Goal: Communication & Community: Answer question/provide support

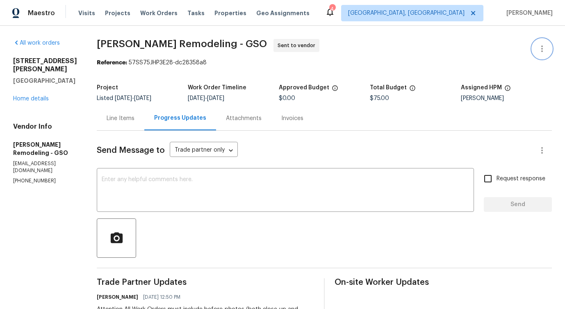
click at [548, 48] on button "button" at bounding box center [542, 49] width 20 height 20
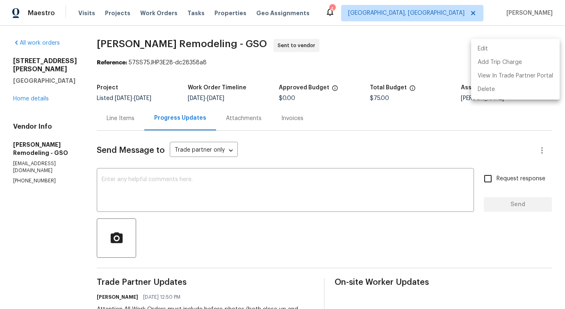
click at [507, 50] on li "Edit" at bounding box center [515, 49] width 89 height 14
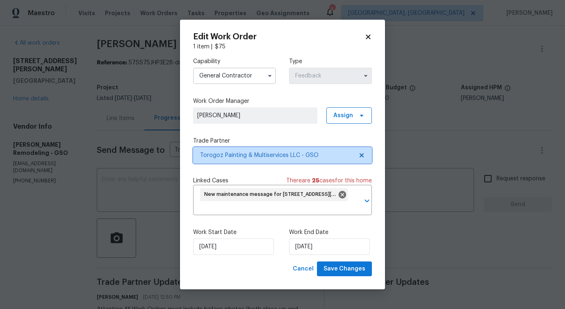
click at [242, 158] on span "Torogoz Painting & Multiservices LLC - GSO" at bounding box center [276, 155] width 153 height 8
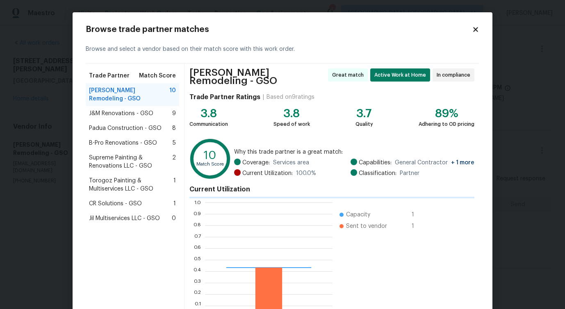
scroll to position [115, 127]
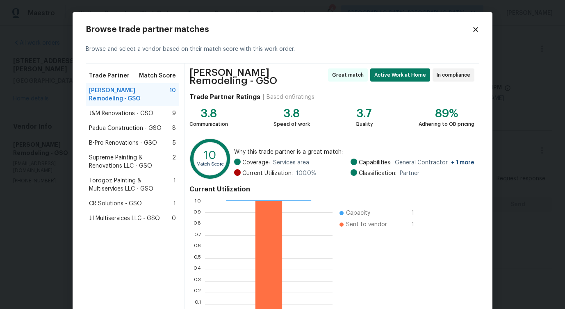
click at [475, 33] on icon at bounding box center [475, 29] width 7 height 7
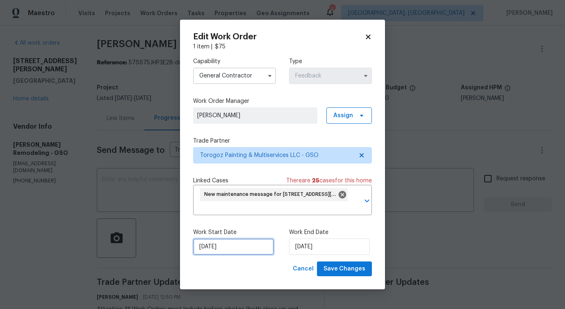
click at [222, 249] on input "[DATE]" at bounding box center [233, 246] width 81 height 16
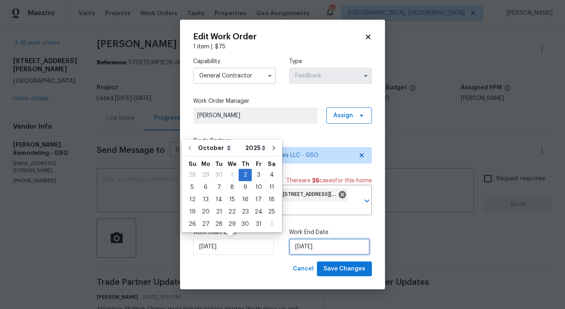
click at [325, 248] on input "10/4/2025" at bounding box center [329, 246] width 81 height 16
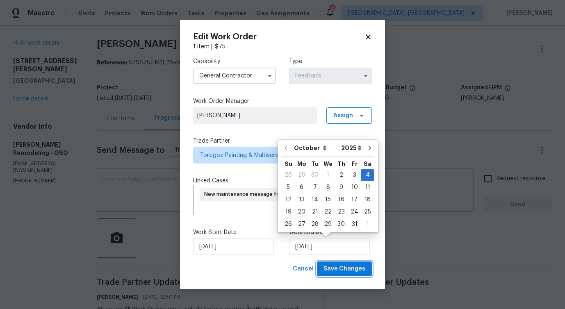
click at [346, 270] on span "Save Changes" at bounding box center [344, 269] width 42 height 10
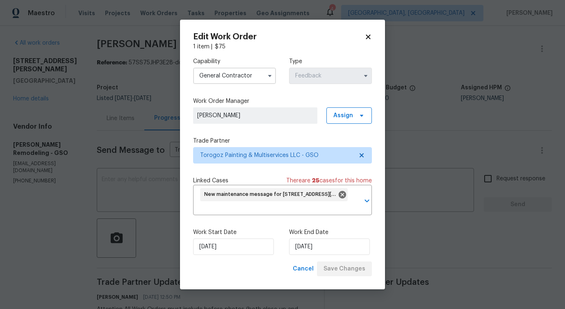
click at [106, 201] on body "Maestro Visits Projects Work Orders Tasks Properties Geo Assignments 4 Detroit,…" at bounding box center [282, 154] width 565 height 309
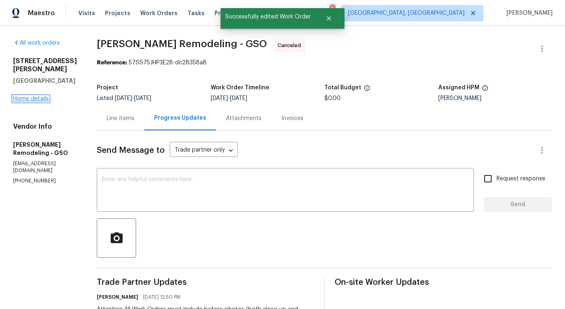
click at [27, 96] on link "Home details" at bounding box center [31, 99] width 36 height 6
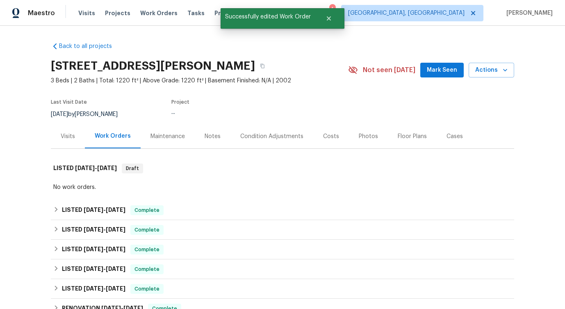
scroll to position [39, 0]
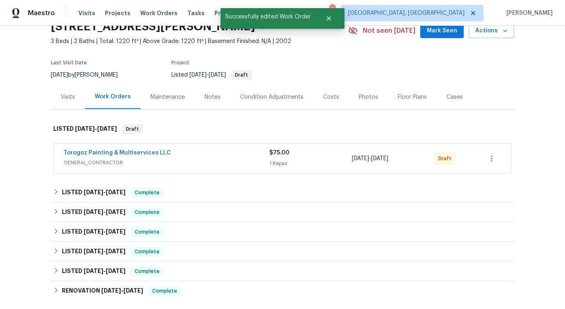
click at [110, 156] on span "Torogoz Painting & Multiservices LLC" at bounding box center [117, 153] width 107 height 8
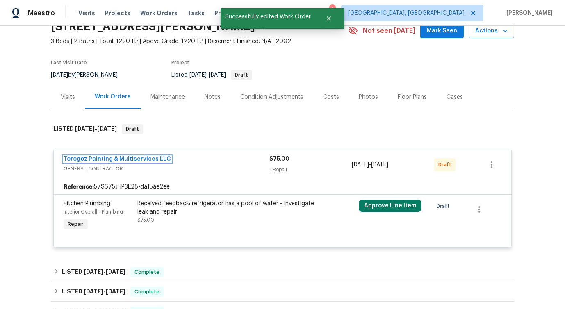
click at [122, 158] on link "Torogoz Painting & Multiservices LLC" at bounding box center [117, 159] width 107 height 6
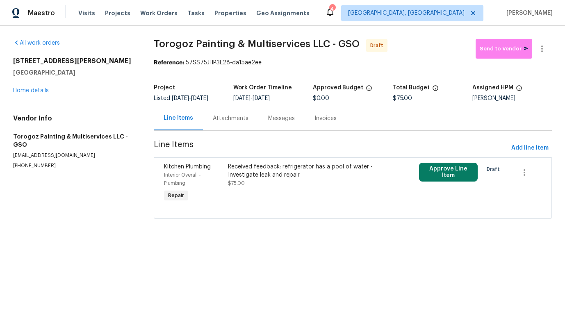
click at [294, 173] on div "Received feedback: refrigerator has a pool of water - Investigate leak and repa…" at bounding box center [305, 171] width 154 height 16
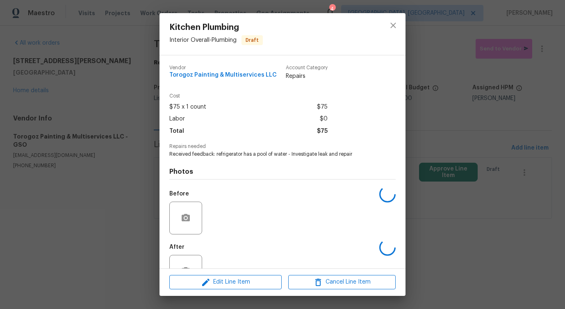
scroll to position [27, 0]
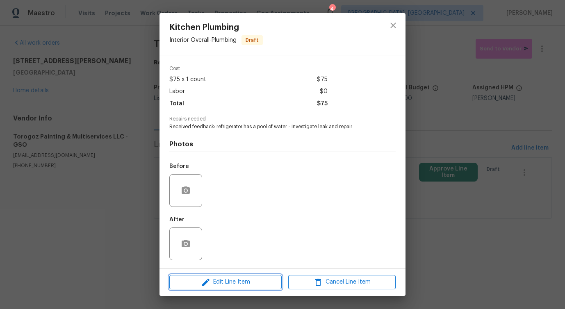
click at [228, 288] on button "Edit Line Item" at bounding box center [225, 282] width 112 height 14
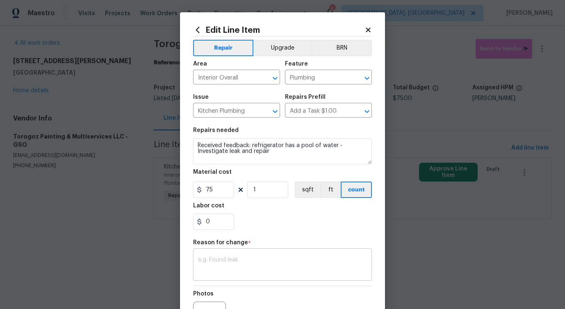
click at [228, 253] on div "x ​" at bounding box center [282, 265] width 179 height 30
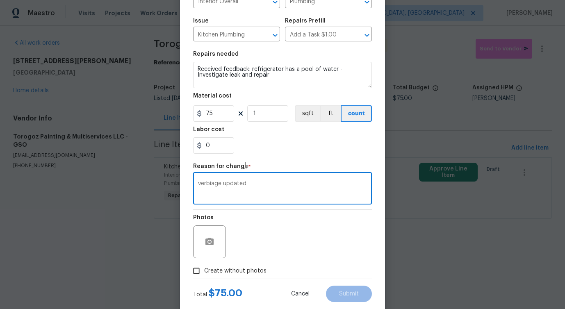
scroll to position [95, 0]
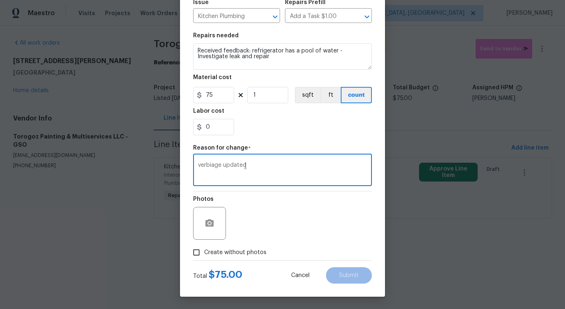
type textarea "verbiage updated"
click at [248, 254] on span "Create without photos" at bounding box center [235, 252] width 62 height 9
click at [204, 254] on input "Create without photos" at bounding box center [196, 253] width 16 height 16
checkbox input "true"
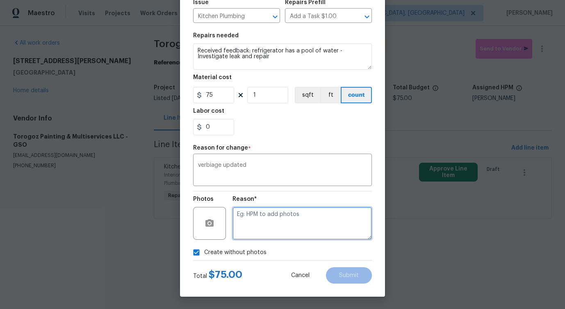
click at [297, 221] on textarea at bounding box center [301, 223] width 139 height 33
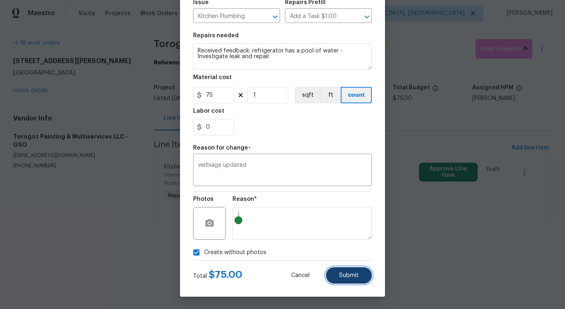
click at [345, 281] on button "Submit" at bounding box center [349, 275] width 46 height 16
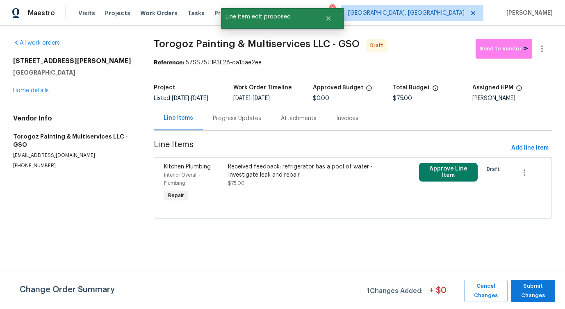
scroll to position [0, 0]
click at [527, 276] on div "Change Order Summary 1 Changes Added: + $ 0 Cancel Changes Submit Changes" at bounding box center [282, 289] width 565 height 39
click at [527, 294] on span "Submit Changes" at bounding box center [533, 290] width 36 height 19
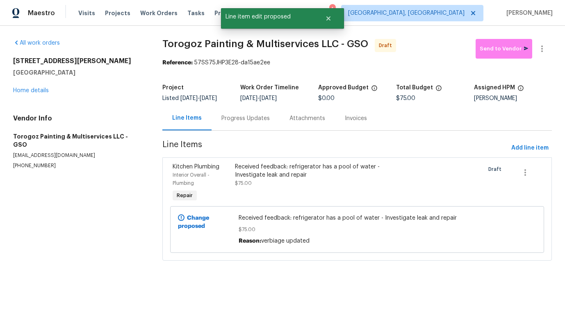
click at [127, 194] on section "All work orders 504 Meredith St High Point, NC 27260 Home details Vendor Info T…" at bounding box center [77, 154] width 129 height 231
click at [45, 94] on div "504 Meredith St High Point, NC 27260 Home details" at bounding box center [77, 76] width 129 height 38
click at [43, 91] on link "Home details" at bounding box center [31, 91] width 36 height 6
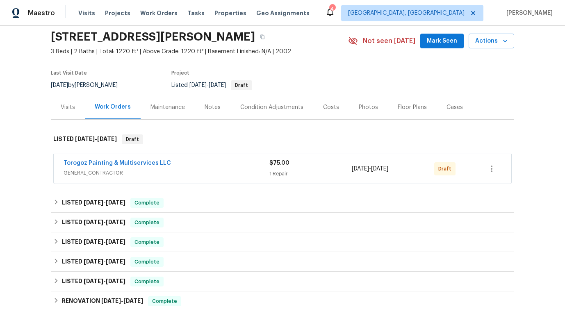
scroll to position [46, 0]
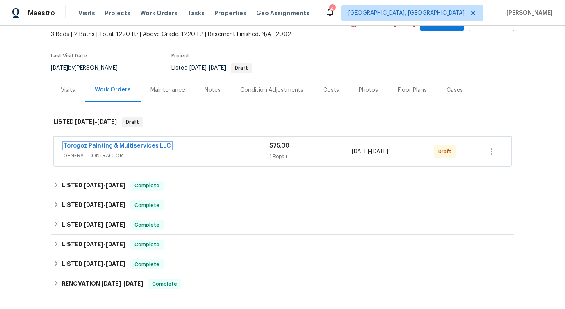
click at [105, 148] on link "Torogoz Painting & Multiservices LLC" at bounding box center [117, 146] width 107 height 6
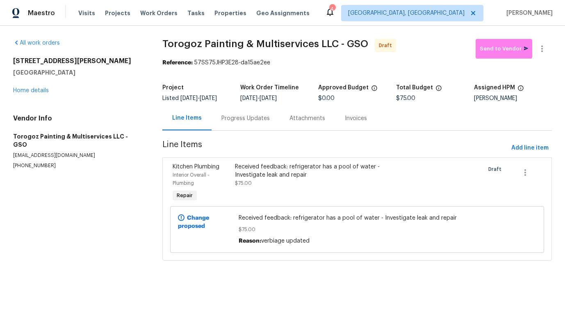
click at [250, 119] on div "Progress Updates" at bounding box center [245, 118] width 48 height 8
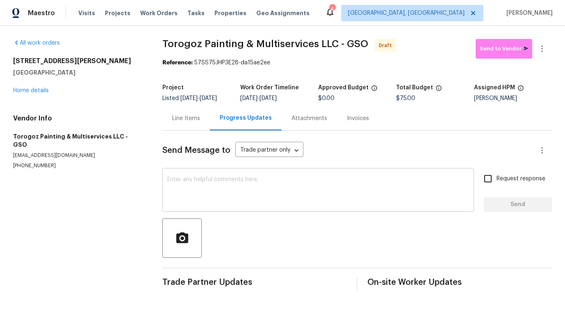
click at [244, 179] on textarea at bounding box center [318, 191] width 302 height 29
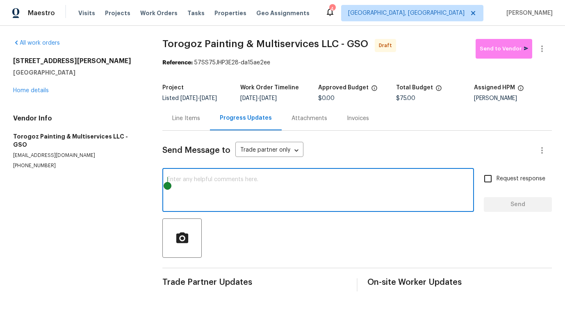
click at [269, 172] on div "x ​" at bounding box center [317, 191] width 311 height 42
paste textarea "Hi this is Pavithra with Opendoor. I’m confirming you received the WO for the p…"
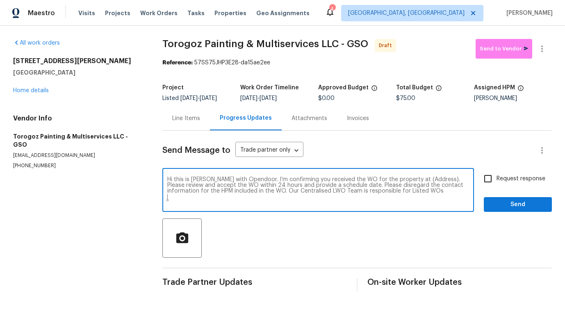
click at [415, 179] on textarea "Hi this is Pavithra with Opendoor. I’m confirming you received the WO for the p…" at bounding box center [318, 191] width 302 height 29
paste textarea "Hi this is Pavithra with Opendoor. I’m confirming you received the WO for the p…"
paste textarea "504 Meredith St, High Point, NC 27260"
type textarea "Hi this is Pavithra with Opendoor. I’m confirming you received the WO for the p…"
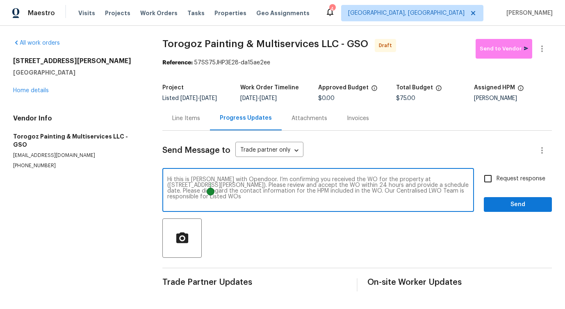
click at [486, 185] on input "Request response" at bounding box center [487, 178] width 17 height 17
checkbox input "true"
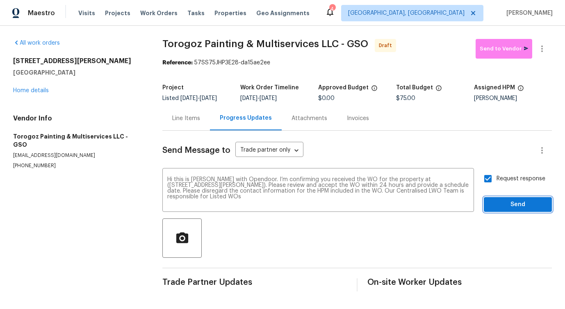
click at [515, 204] on span "Send" at bounding box center [517, 205] width 55 height 10
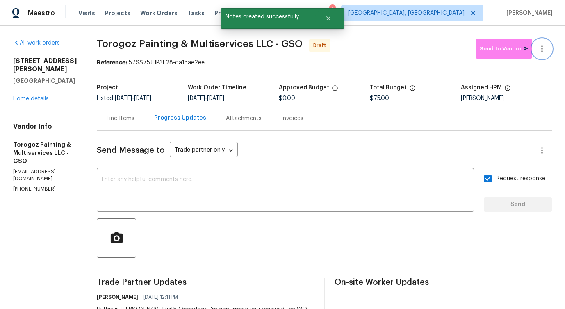
click at [539, 49] on icon "button" at bounding box center [542, 49] width 10 height 10
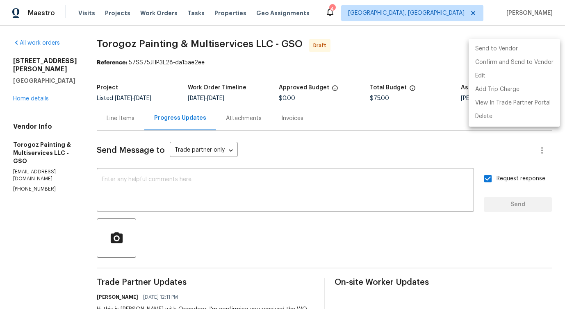
click at [247, 199] on div at bounding box center [282, 154] width 565 height 309
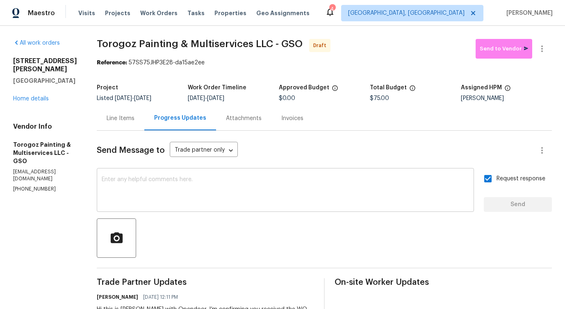
click at [286, 185] on textarea at bounding box center [285, 191] width 367 height 29
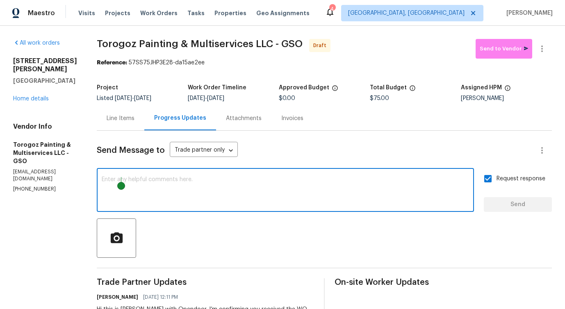
paste textarea "Attention All Work Orders must include before-photos (both close-up and wide-an…"
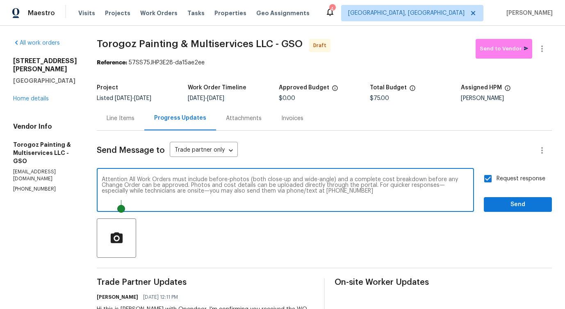
type textarea "Attention All Work Orders must include before-photos (both close-up and wide-an…"
click at [506, 201] on span "Send" at bounding box center [517, 205] width 55 height 10
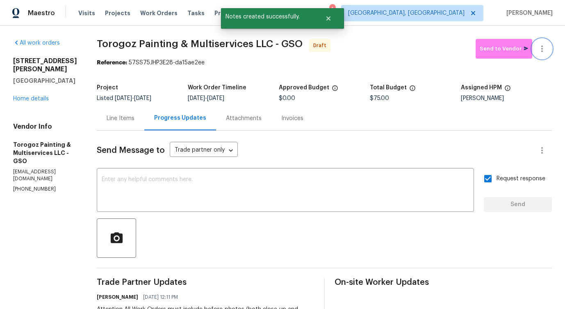
click at [539, 43] on button "button" at bounding box center [542, 49] width 20 height 20
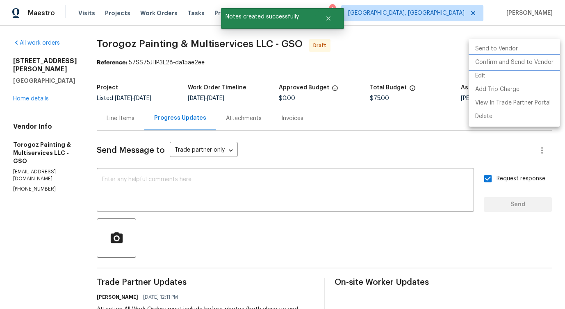
click at [500, 60] on li "Confirm and Send to Vendor" at bounding box center [513, 63] width 91 height 14
click at [329, 186] on div at bounding box center [282, 154] width 565 height 309
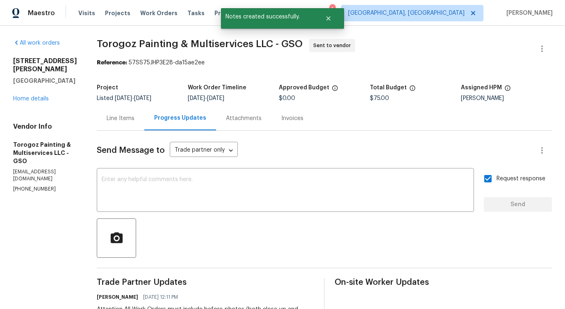
click at [329, 186] on textarea at bounding box center [285, 191] width 367 height 29
click at [40, 96] on link "Home details" at bounding box center [31, 99] width 36 height 6
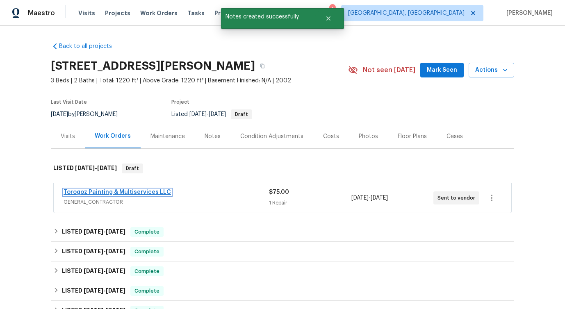
click at [154, 193] on link "Torogoz Painting & Multiservices LLC" at bounding box center [117, 192] width 107 height 6
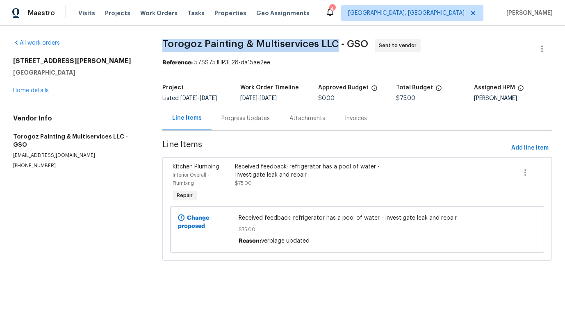
drag, startPoint x: 160, startPoint y: 40, endPoint x: 335, endPoint y: 45, distance: 175.0
click at [335, 45] on div "All work orders 504 Meredith St High Point, NC 27260 Home details Vendor Info T…" at bounding box center [282, 155] width 565 height 258
copy span "Torogoz Painting & Multiservices LLC"
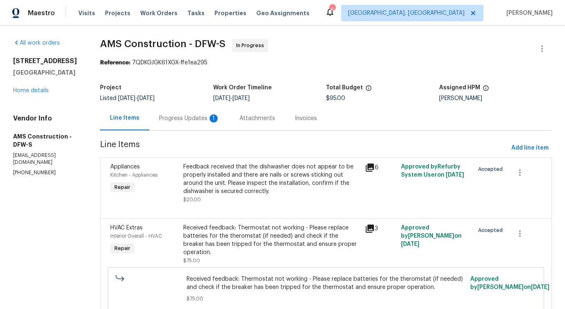
click at [193, 125] on div "Progress Updates 1" at bounding box center [189, 118] width 80 height 24
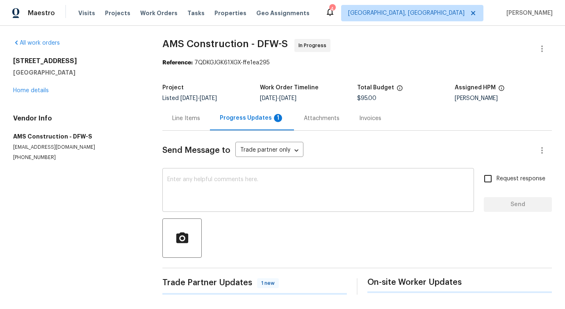
click at [199, 185] on textarea at bounding box center [318, 191] width 302 height 29
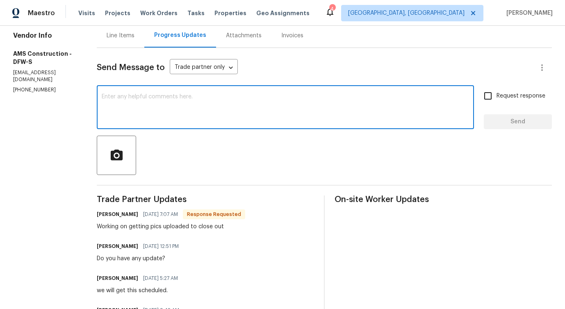
scroll to position [176, 0]
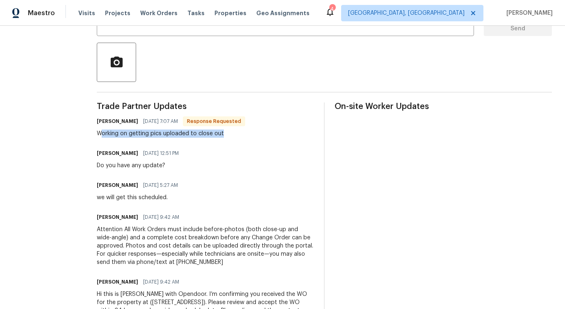
drag, startPoint x: 94, startPoint y: 136, endPoint x: 243, endPoint y: 135, distance: 148.7
click at [243, 135] on div "[PERSON_NAME] [DATE] 7:07 AM Response Requested Working on getting pics uploade…" at bounding box center [205, 127] width 217 height 22
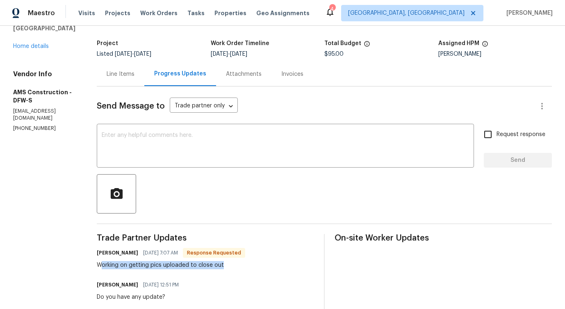
click at [110, 74] on div "Line Items" at bounding box center [121, 74] width 28 height 8
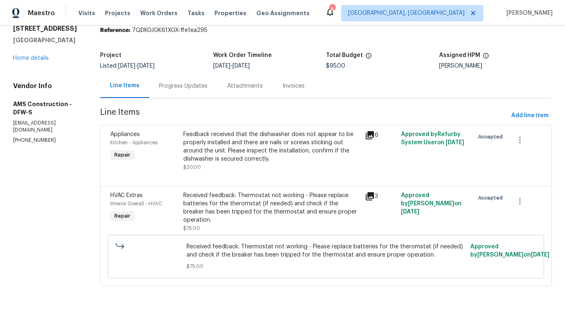
scroll to position [25, 0]
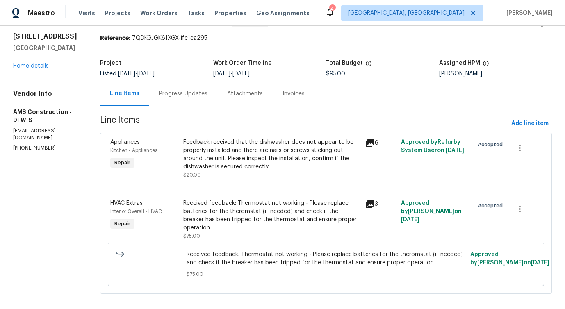
click at [260, 155] on div "Feedback received that the dishwasher does not appear to be properly installed …" at bounding box center [271, 154] width 177 height 33
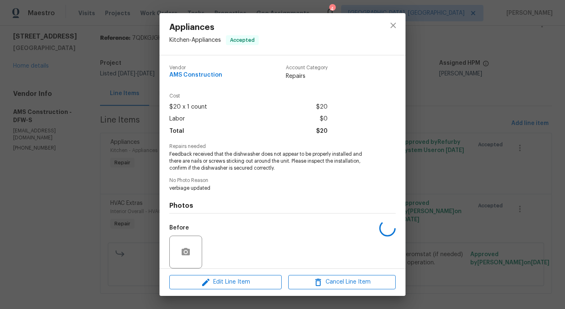
scroll to position [61, 0]
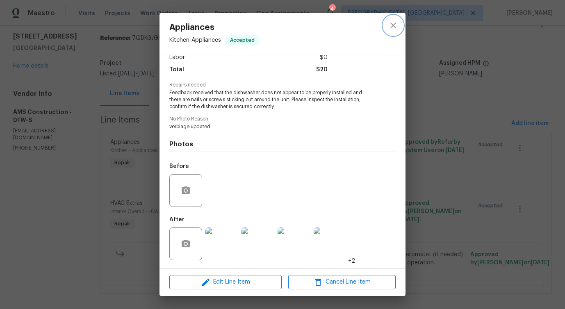
click at [398, 30] on button "close" at bounding box center [393, 26] width 20 height 20
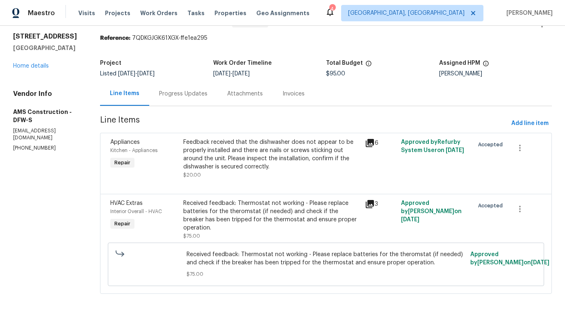
click at [241, 209] on div "Received feedback: Thermostat not working - Please replace batteries for the th…" at bounding box center [271, 215] width 177 height 33
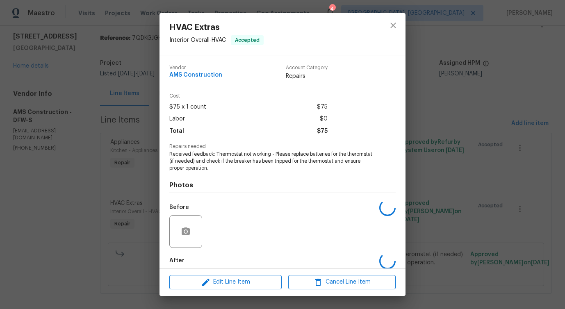
scroll to position [41, 0]
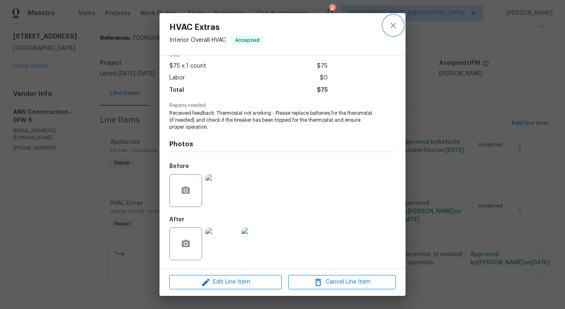
click at [393, 18] on button "close" at bounding box center [393, 26] width 20 height 20
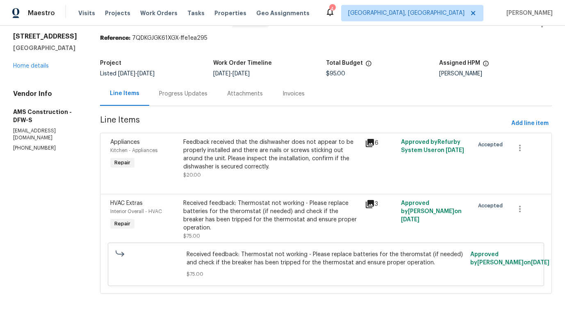
scroll to position [0, 0]
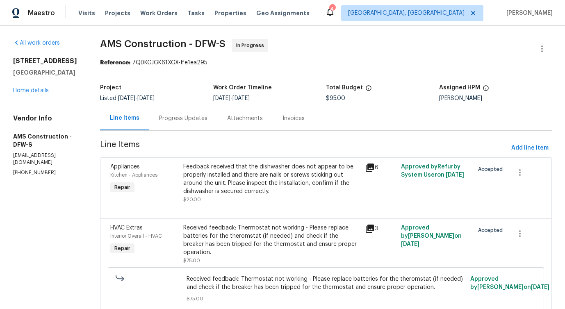
click at [180, 119] on div "Progress Updates" at bounding box center [183, 118] width 48 height 8
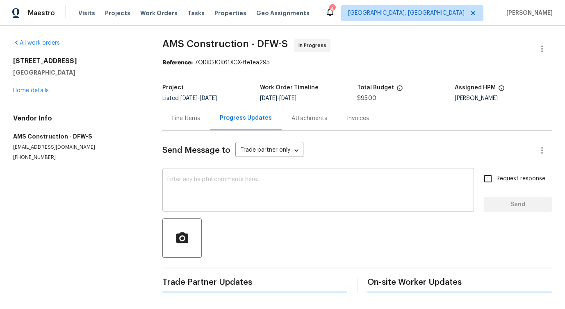
click at [188, 175] on div "x ​" at bounding box center [317, 191] width 311 height 42
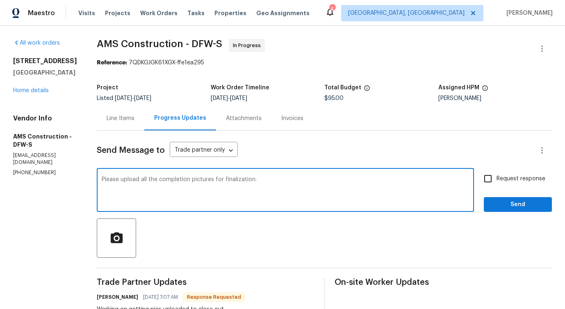
drag, startPoint x: 162, startPoint y: 179, endPoint x: 393, endPoint y: 182, distance: 230.7
click at [392, 182] on textarea "Please upload all the completion pictures for finalization." at bounding box center [285, 191] width 367 height 29
type textarea "Please upload all the completion pictures for finalization."
click at [529, 182] on span "Request response" at bounding box center [520, 179] width 49 height 9
click at [496, 182] on input "Request response" at bounding box center [487, 178] width 17 height 17
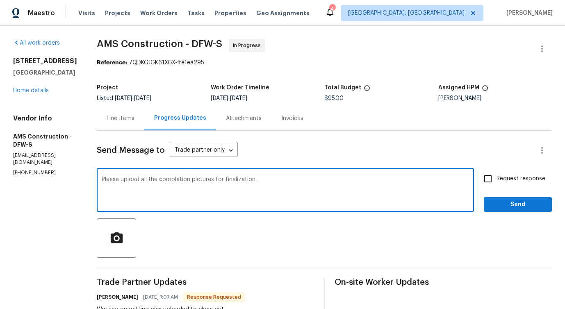
checkbox input "true"
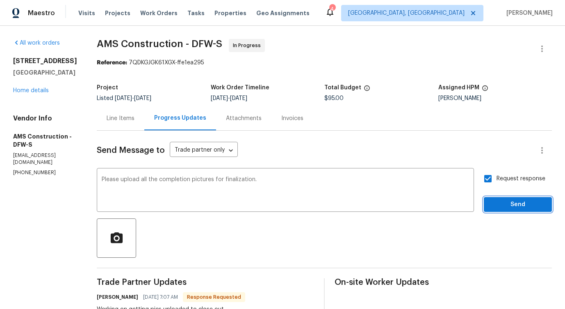
click at [529, 204] on span "Send" at bounding box center [517, 205] width 55 height 10
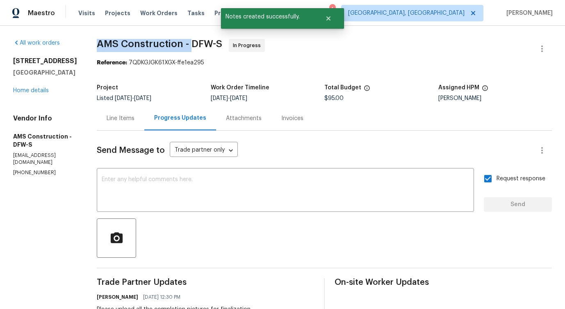
drag, startPoint x: 88, startPoint y: 44, endPoint x: 185, endPoint y: 47, distance: 97.1
click at [185, 47] on div "All work orders [STREET_ADDRESS] Home details Vendor Info AMS Construction - DF…" at bounding box center [282, 294] width 565 height 536
copy span "AMS Construction -"
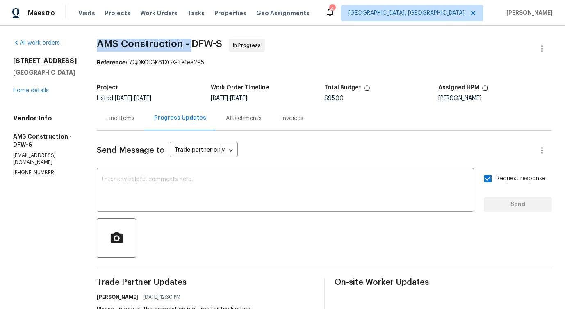
click at [38, 95] on div "[STREET_ADDRESS] Home details" at bounding box center [45, 76] width 64 height 38
click at [38, 93] on link "Home details" at bounding box center [31, 91] width 36 height 6
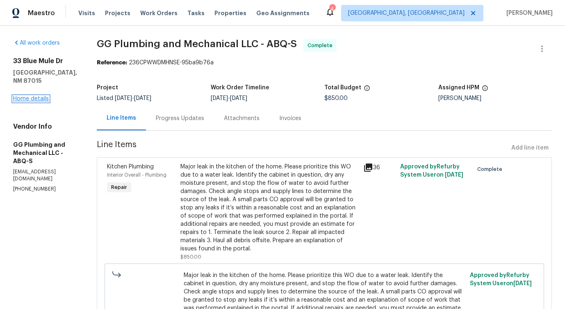
click at [41, 96] on link "Home details" at bounding box center [31, 99] width 36 height 6
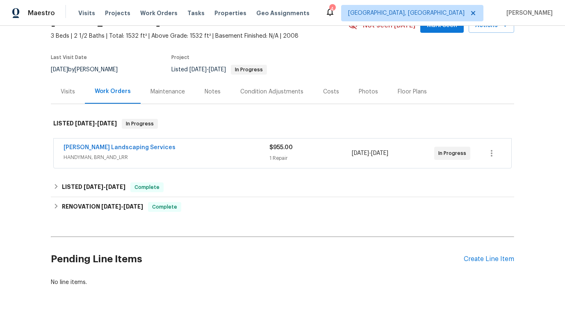
scroll to position [75, 0]
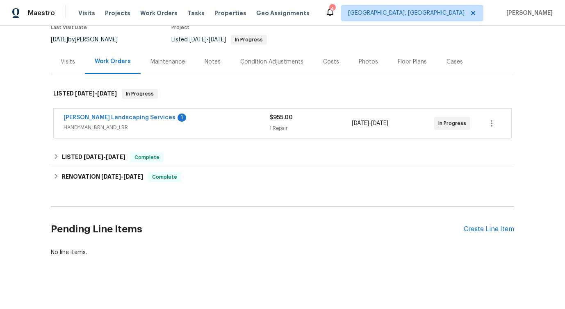
click at [120, 120] on span "Rodriguez Landscaping Services" at bounding box center [120, 117] width 112 height 8
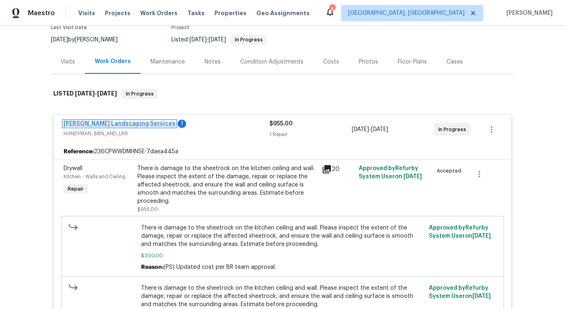
click at [112, 122] on link "Rodriguez Landscaping Services" at bounding box center [120, 124] width 112 height 6
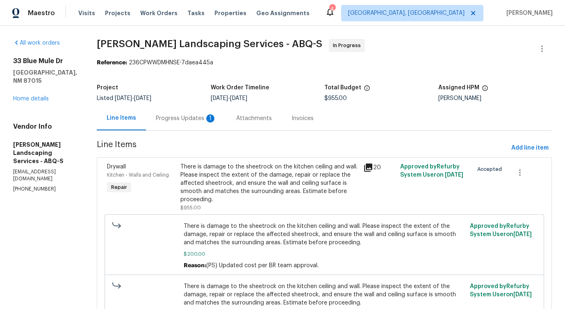
click at [207, 124] on div "Progress Updates 1" at bounding box center [186, 118] width 80 height 24
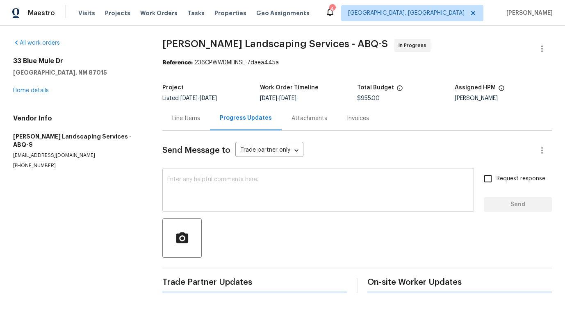
click at [222, 179] on textarea at bounding box center [318, 191] width 302 height 29
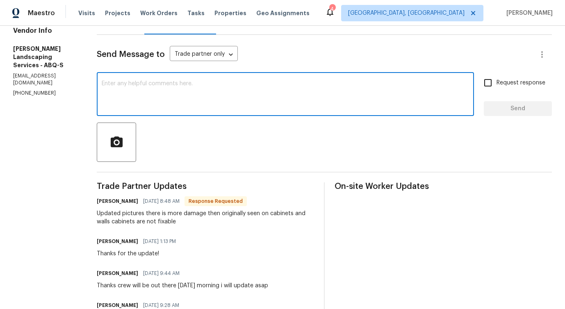
scroll to position [111, 0]
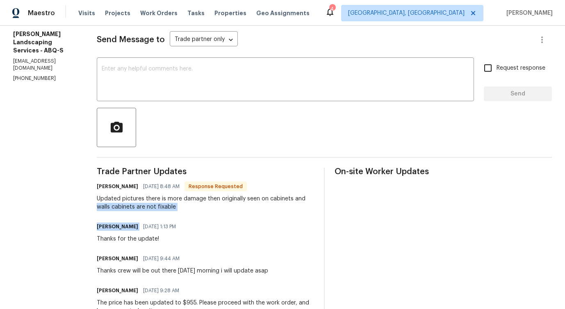
drag, startPoint x: 109, startPoint y: 204, endPoint x: 207, endPoint y: 219, distance: 99.1
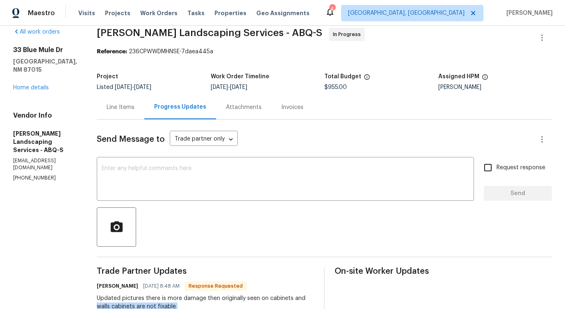
scroll to position [0, 0]
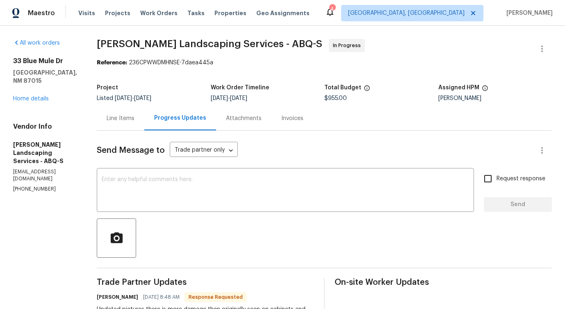
click at [144, 111] on div "Line Items" at bounding box center [121, 118] width 48 height 24
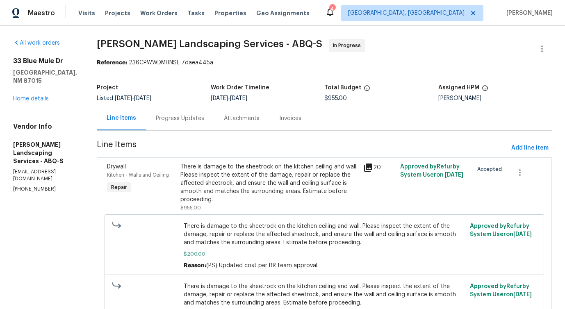
click at [258, 188] on div "There is damage to the sheetrock on the kitchen ceiling and wall. Please inspec…" at bounding box center [269, 183] width 178 height 41
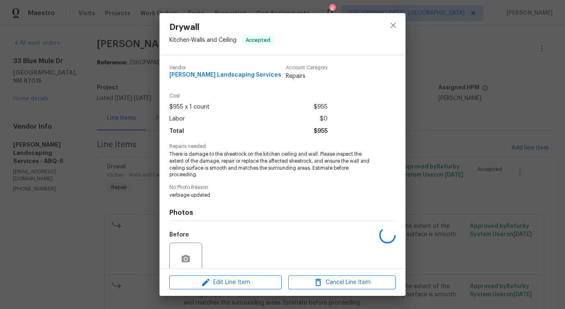
scroll to position [68, 0]
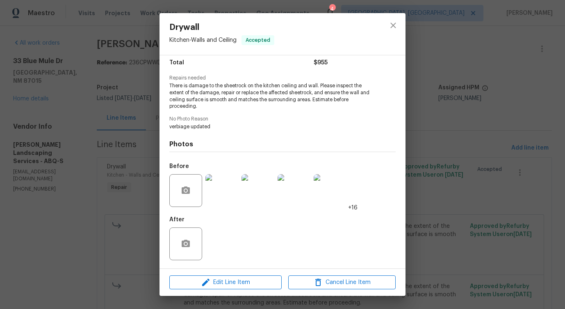
click at [221, 190] on img at bounding box center [221, 190] width 33 height 33
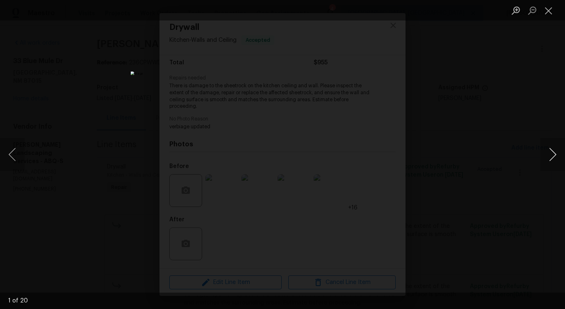
click at [549, 159] on button "Next image" at bounding box center [552, 154] width 25 height 33
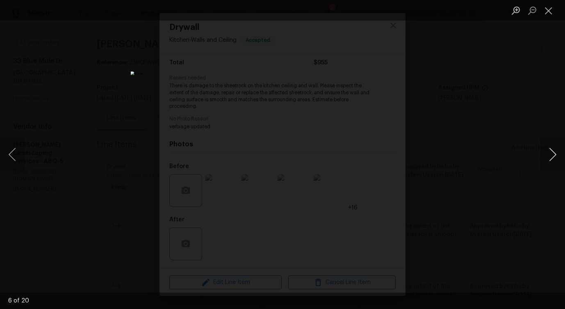
click at [549, 159] on button "Next image" at bounding box center [552, 154] width 25 height 33
click at [550, 156] on button "Next image" at bounding box center [552, 154] width 25 height 33
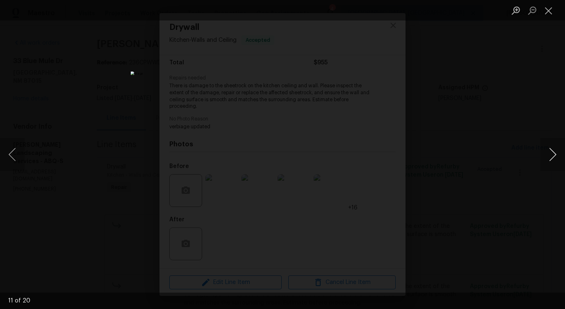
click at [550, 156] on button "Next image" at bounding box center [552, 154] width 25 height 33
click at [554, 160] on button "Next image" at bounding box center [552, 154] width 25 height 33
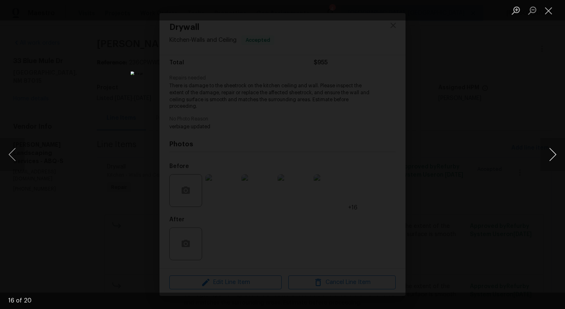
click at [554, 160] on button "Next image" at bounding box center [552, 154] width 25 height 33
click at [547, 17] on button "Close lightbox" at bounding box center [548, 10] width 16 height 14
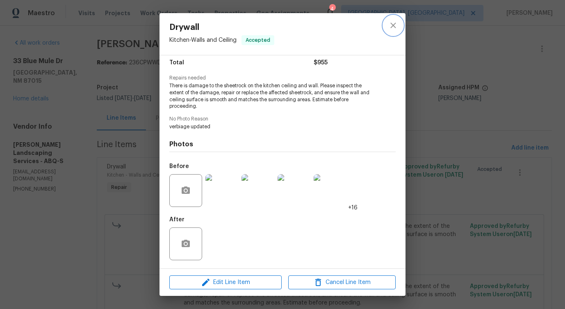
click at [396, 22] on icon "close" at bounding box center [393, 25] width 10 height 10
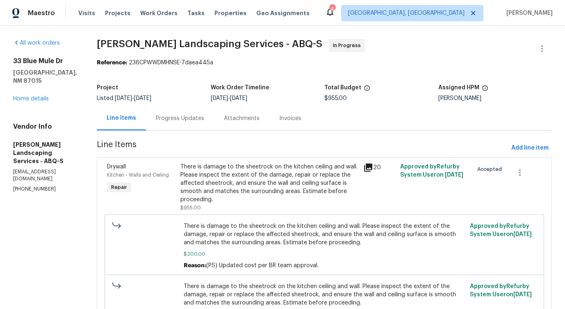
click at [207, 124] on div "Progress Updates" at bounding box center [180, 118] width 68 height 24
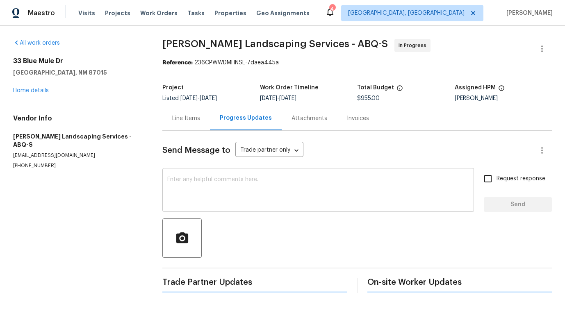
click at [218, 186] on textarea at bounding box center [318, 191] width 302 height 29
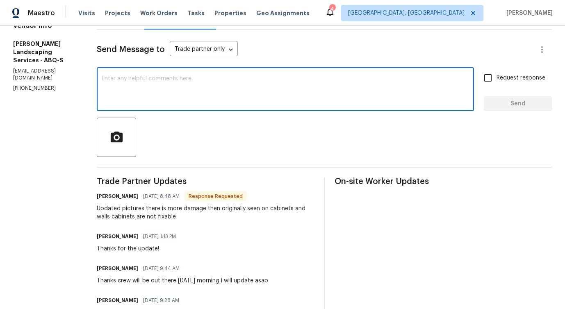
scroll to position [139, 0]
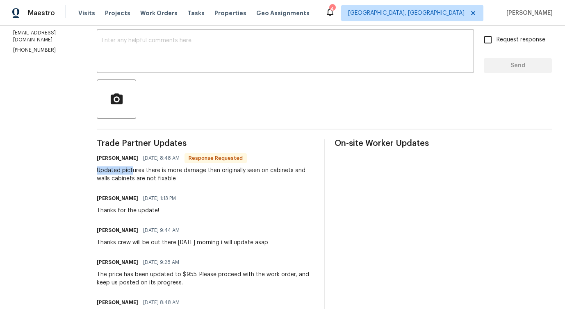
drag, startPoint x: 111, startPoint y: 172, endPoint x: 150, endPoint y: 170, distance: 39.8
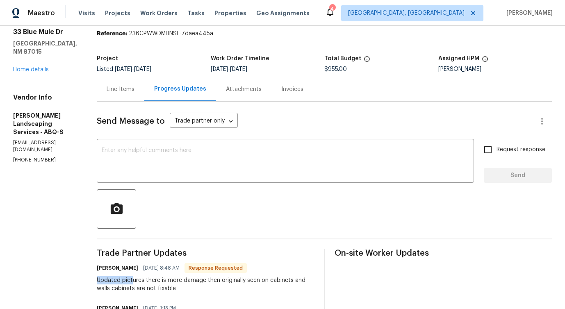
scroll to position [0, 0]
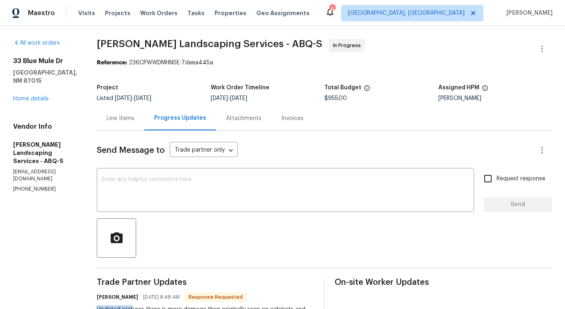
click at [179, 195] on textarea at bounding box center [285, 191] width 367 height 29
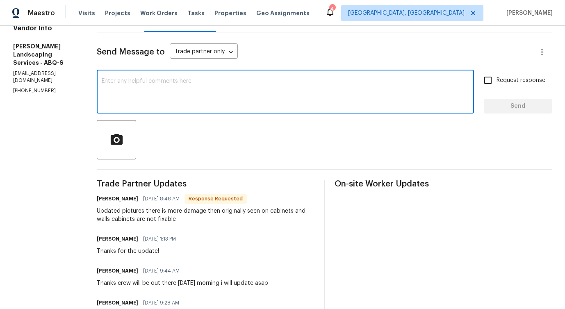
scroll to position [183, 0]
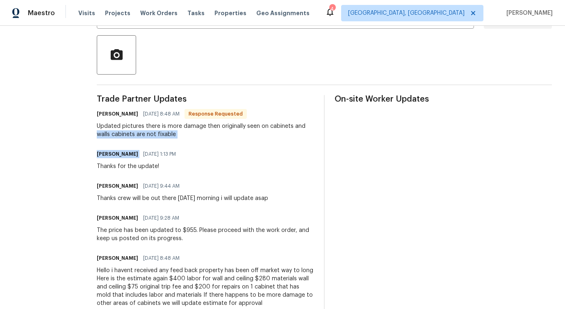
drag, startPoint x: 109, startPoint y: 132, endPoint x: 216, endPoint y: 148, distance: 108.2
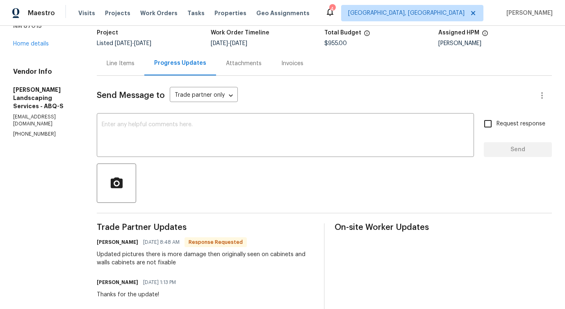
scroll to position [0, 0]
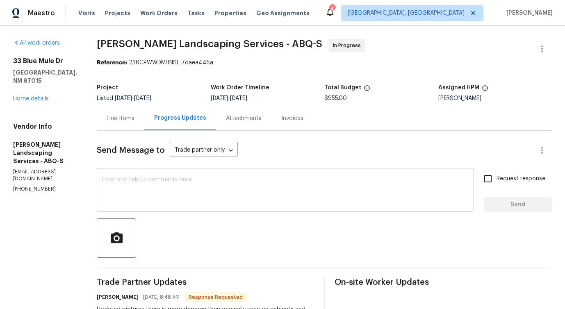
click at [190, 188] on textarea at bounding box center [285, 191] width 367 height 29
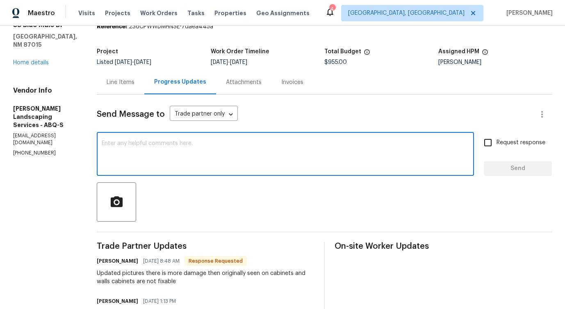
scroll to position [36, 0]
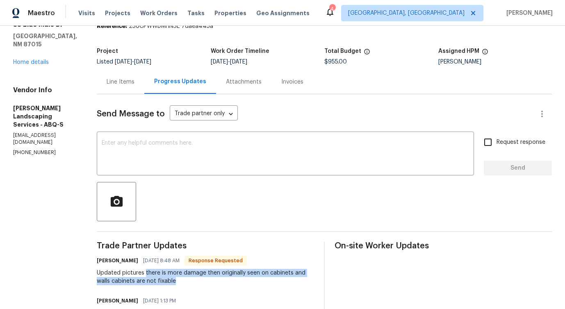
drag, startPoint x: 176, startPoint y: 273, endPoint x: 213, endPoint y: 278, distance: 38.1
click at [213, 278] on div "Updated pictures there is more damage then originally seen on cabinets and wall…" at bounding box center [205, 277] width 217 height 16
copy div "there is more damage then originally seen on cabinets and walls cabinets are no…"
click at [235, 149] on textarea at bounding box center [285, 154] width 367 height 29
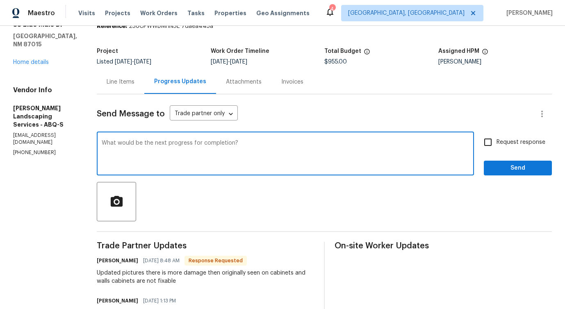
click at [184, 143] on textarea "What would be the next progress for completion?" at bounding box center [285, 154] width 367 height 29
type textarea "What would be the next progress for completion?"
click at [219, 150] on textarea "What would be the next progress for completion?" at bounding box center [285, 154] width 367 height 29
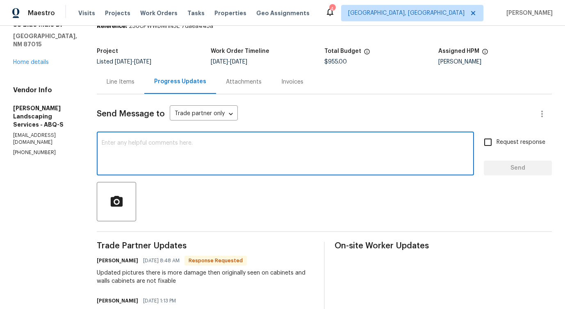
click at [211, 155] on textarea at bounding box center [285, 154] width 367 height 29
paste textarea "What are the next steps toward completion?"
drag, startPoint x: 148, startPoint y: 144, endPoint x: 298, endPoint y: 144, distance: 149.6
click at [298, 144] on textarea "What are the next steps toward completion?" at bounding box center [285, 154] width 367 height 29
click at [272, 144] on textarea "What are the next steps toward completion?" at bounding box center [285, 154] width 367 height 29
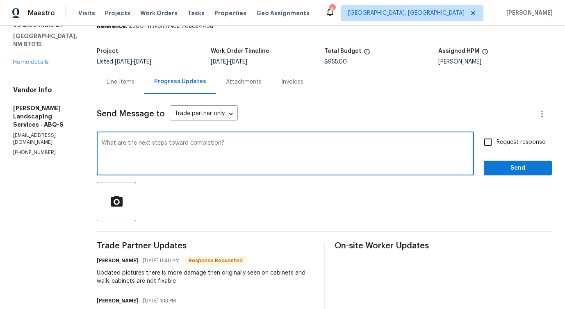
type textarea "What are the next steps toward completion?"
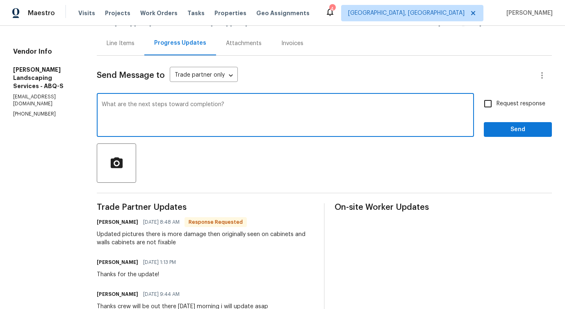
scroll to position [73, 0]
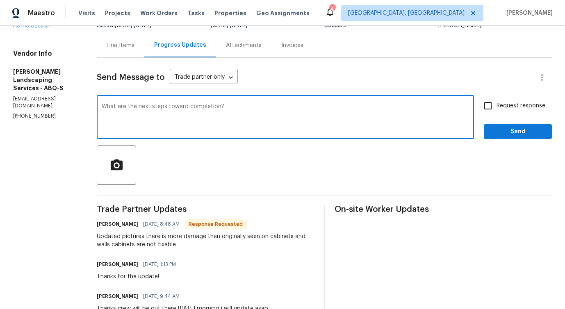
click at [486, 108] on input "Request response" at bounding box center [487, 105] width 17 height 17
checkbox input "true"
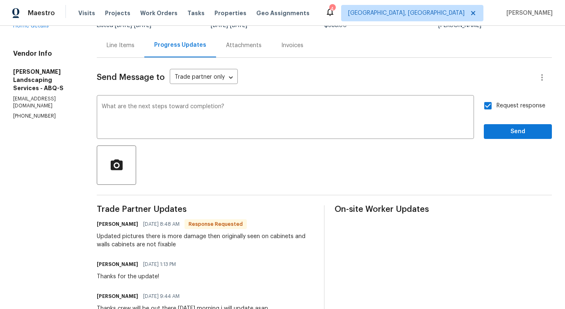
click at [506, 125] on button "Send" at bounding box center [517, 131] width 68 height 15
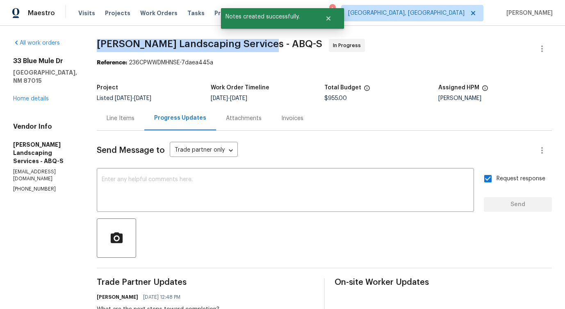
drag, startPoint x: 109, startPoint y: 46, endPoint x: 276, endPoint y: 44, distance: 167.2
copy span "Rodriguez Landscaping Services -"
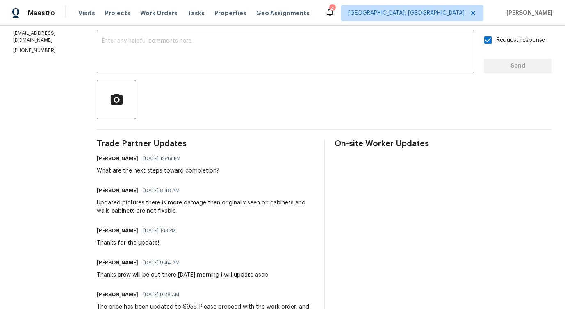
scroll to position [135, 0]
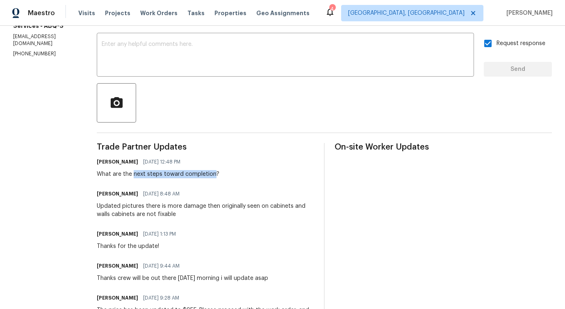
drag, startPoint x: 151, startPoint y: 172, endPoint x: 232, endPoint y: 172, distance: 80.7
click at [219, 172] on div "What are the next steps toward completion?" at bounding box center [158, 174] width 123 height 8
copy div "next steps toward completion"
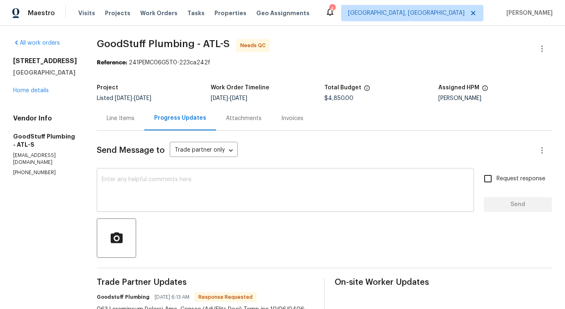
click at [192, 205] on textarea at bounding box center [285, 191] width 367 height 29
click at [141, 127] on div "Line Items" at bounding box center [121, 118] width 48 height 24
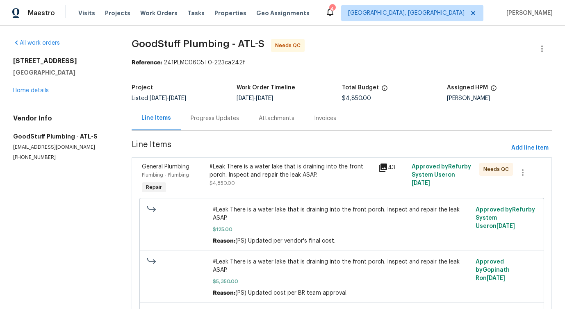
click at [281, 168] on div "#Leak There is a water lake that is draining into the front porch. Inspect and …" at bounding box center [290, 171] width 163 height 16
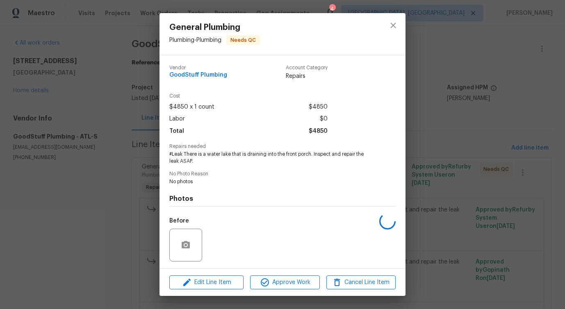
scroll to position [54, 0]
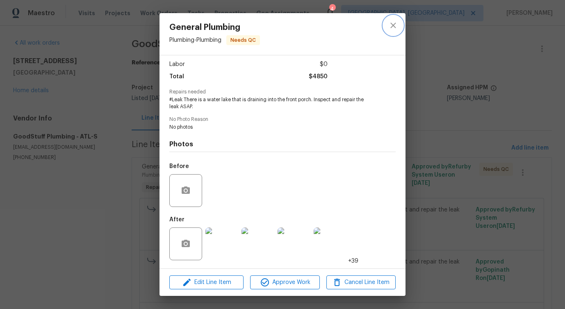
click at [393, 24] on icon "close" at bounding box center [393, 25] width 10 height 10
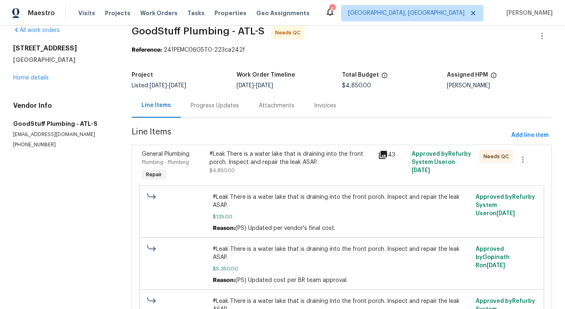
scroll to position [0, 0]
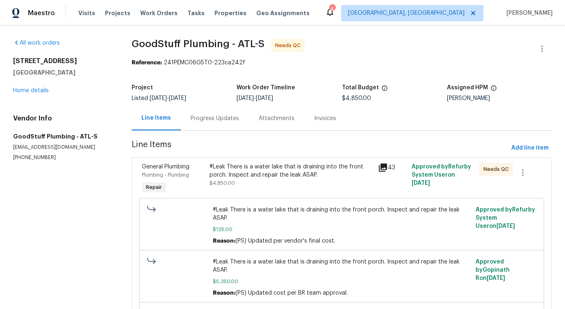
click at [219, 124] on div "Progress Updates" at bounding box center [215, 118] width 68 height 24
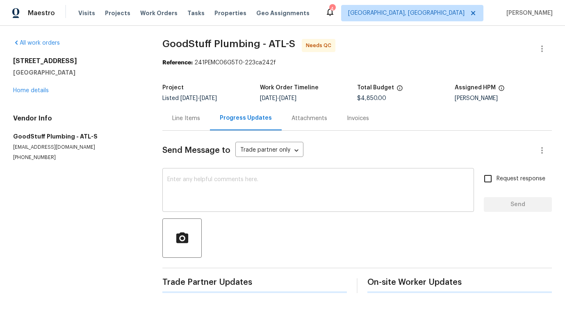
click at [230, 182] on textarea at bounding box center [318, 191] width 302 height 29
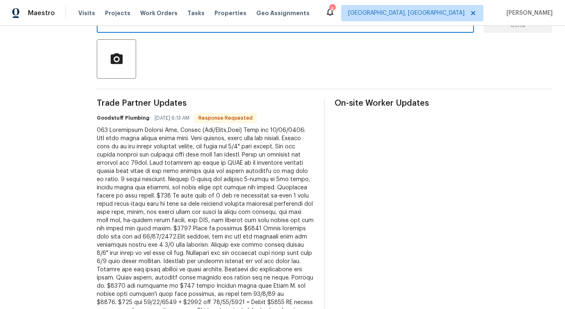
scroll to position [36, 0]
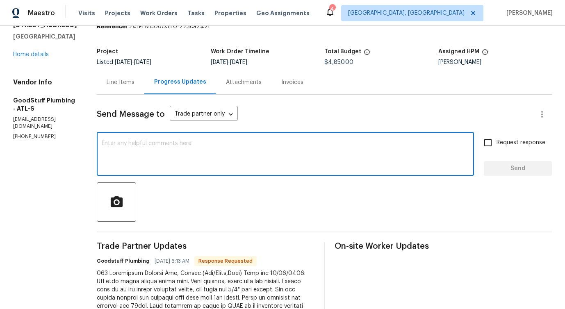
click at [188, 157] on textarea at bounding box center [285, 155] width 367 height 29
type textarea "We will review this and get back to you!"
click at [499, 170] on span "Send" at bounding box center [517, 168] width 55 height 10
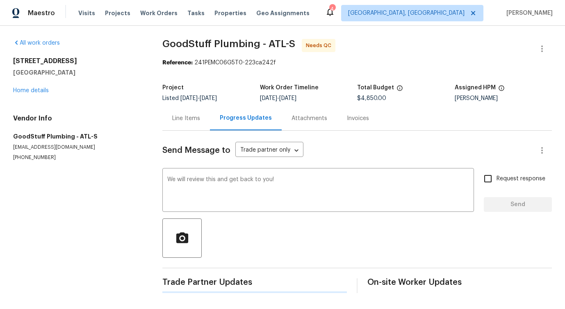
scroll to position [0, 0]
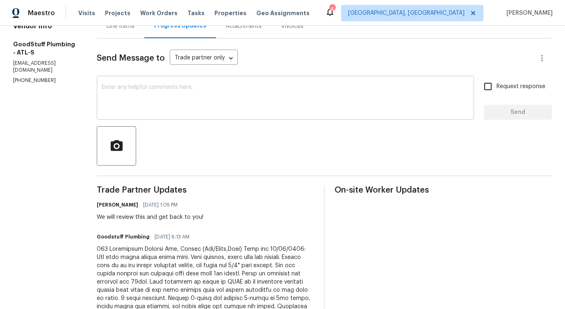
click at [217, 96] on textarea at bounding box center [285, 98] width 367 height 29
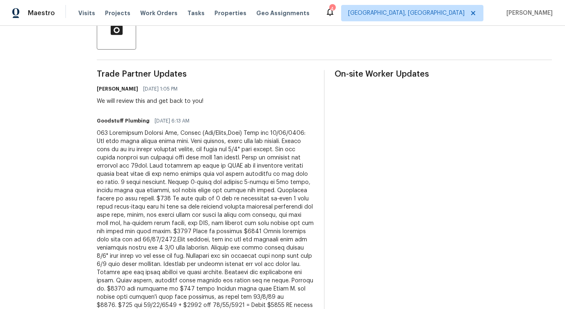
scroll to position [221, 0]
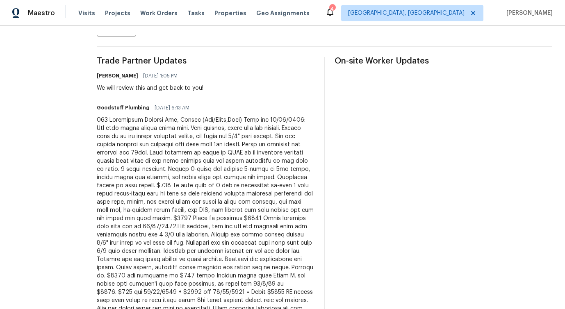
drag, startPoint x: 161, startPoint y: 87, endPoint x: 231, endPoint y: 87, distance: 70.1
click at [231, 87] on div "Pavithra Sekar 10/02/2025 1:05 PM We will review this and get back to you!" at bounding box center [205, 81] width 217 height 22
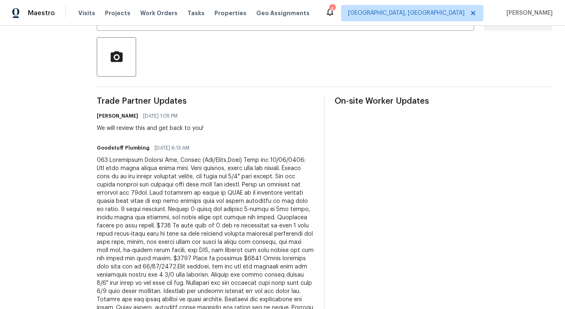
scroll to position [0, 0]
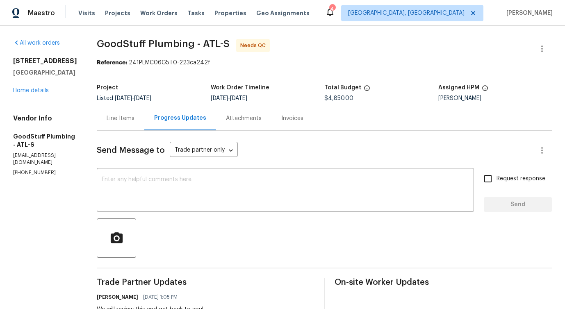
click at [132, 124] on div "Line Items" at bounding box center [121, 118] width 48 height 24
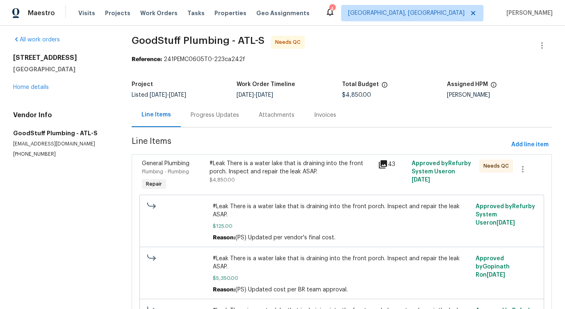
scroll to position [1, 0]
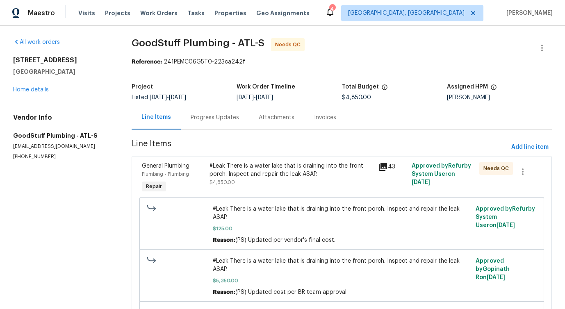
click at [297, 171] on div "#Leak There is a water lake that is draining into the front porch. Inspect and …" at bounding box center [290, 170] width 163 height 16
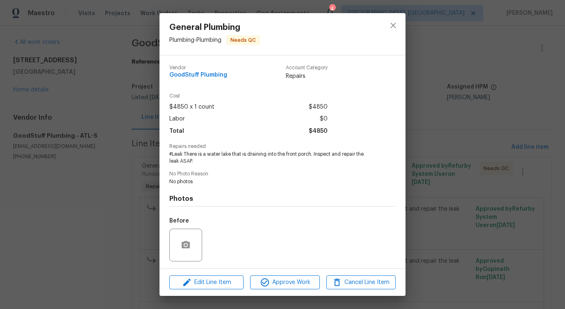
scroll to position [54, 0]
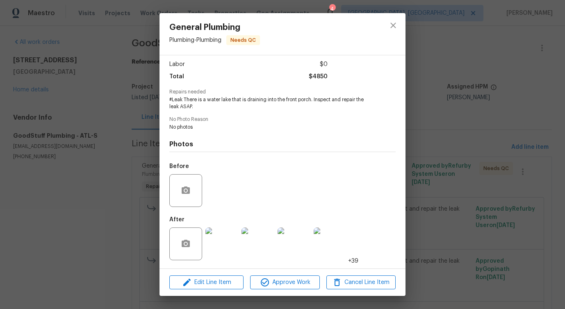
click at [221, 247] on img at bounding box center [221, 243] width 33 height 33
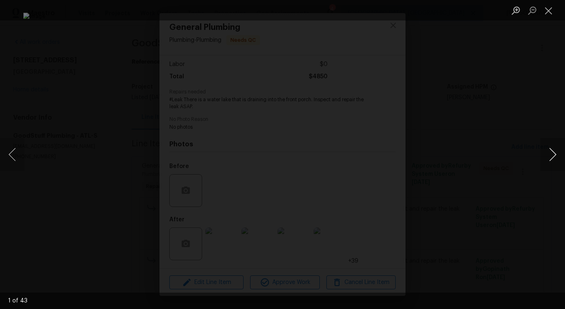
click at [551, 156] on button "Next image" at bounding box center [552, 154] width 25 height 33
click at [553, 156] on button "Next image" at bounding box center [552, 154] width 25 height 33
click at [552, 161] on button "Next image" at bounding box center [552, 154] width 25 height 33
click at [550, 158] on button "Next image" at bounding box center [552, 154] width 25 height 33
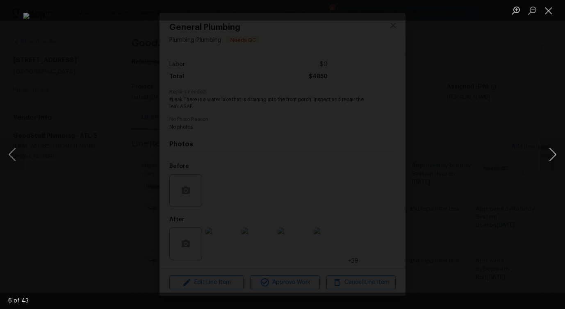
click at [556, 159] on button "Next image" at bounding box center [552, 154] width 25 height 33
click at [556, 157] on button "Next image" at bounding box center [552, 154] width 25 height 33
click at [549, 159] on button "Next image" at bounding box center [552, 154] width 25 height 33
click at [548, 156] on button "Next image" at bounding box center [552, 154] width 25 height 33
click at [551, 155] on button "Next image" at bounding box center [552, 154] width 25 height 33
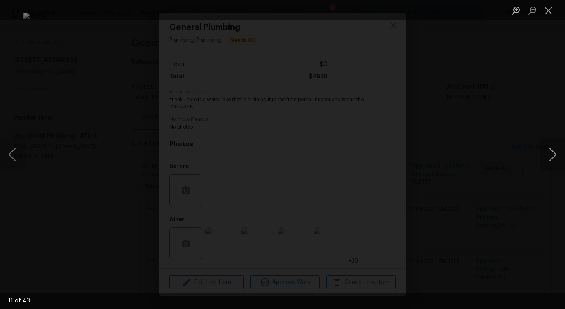
click at [551, 157] on button "Next image" at bounding box center [552, 154] width 25 height 33
click at [556, 154] on button "Next image" at bounding box center [552, 154] width 25 height 33
click at [554, 157] on button "Next image" at bounding box center [552, 154] width 25 height 33
click at [551, 157] on button "Next image" at bounding box center [552, 154] width 25 height 33
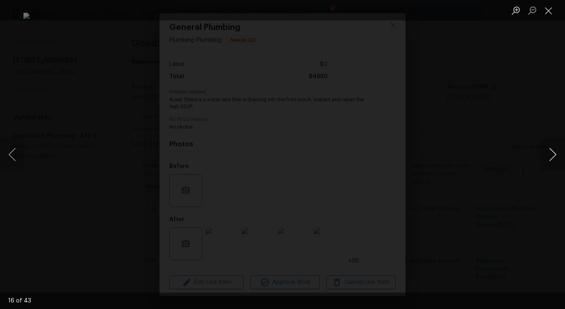
click at [551, 157] on button "Next image" at bounding box center [552, 154] width 25 height 33
click at [550, 156] on button "Next image" at bounding box center [552, 154] width 25 height 33
click at [554, 154] on button "Next image" at bounding box center [552, 154] width 25 height 33
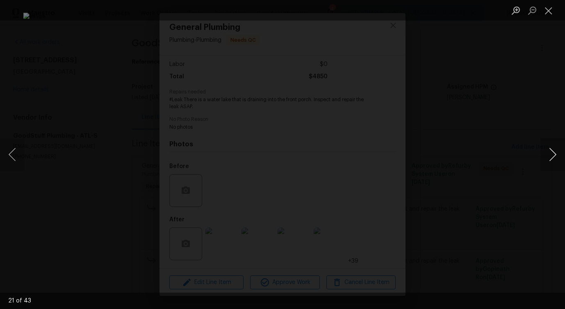
click at [552, 155] on button "Next image" at bounding box center [552, 154] width 25 height 33
click at [552, 157] on button "Next image" at bounding box center [552, 154] width 25 height 33
click at [554, 157] on button "Next image" at bounding box center [552, 154] width 25 height 33
click at [549, 159] on button "Next image" at bounding box center [552, 154] width 25 height 33
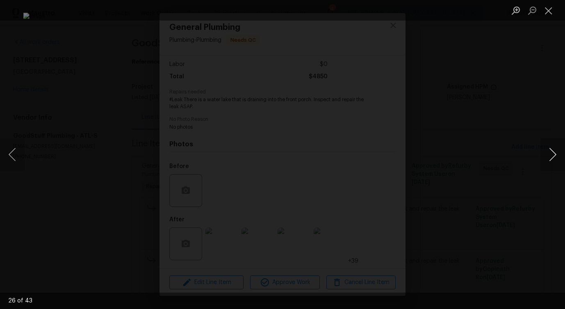
click at [553, 158] on button "Next image" at bounding box center [552, 154] width 25 height 33
click at [551, 154] on button "Next image" at bounding box center [552, 154] width 25 height 33
click at [550, 155] on button "Next image" at bounding box center [552, 154] width 25 height 33
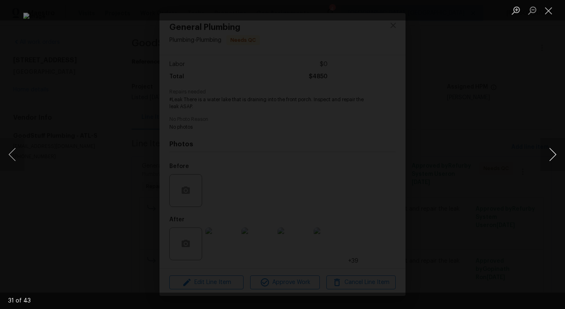
click at [550, 155] on button "Next image" at bounding box center [552, 154] width 25 height 33
click at [552, 153] on button "Next image" at bounding box center [552, 154] width 25 height 33
click at [550, 156] on button "Next image" at bounding box center [552, 154] width 25 height 33
click at [552, 157] on button "Next image" at bounding box center [552, 154] width 25 height 33
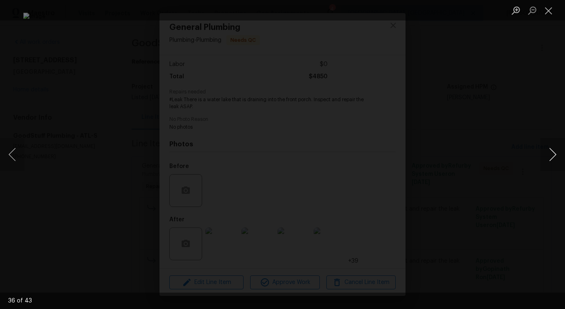
click at [549, 158] on button "Next image" at bounding box center [552, 154] width 25 height 33
click at [554, 158] on button "Next image" at bounding box center [552, 154] width 25 height 33
click at [552, 161] on button "Next image" at bounding box center [552, 154] width 25 height 33
click at [550, 160] on button "Next image" at bounding box center [552, 154] width 25 height 33
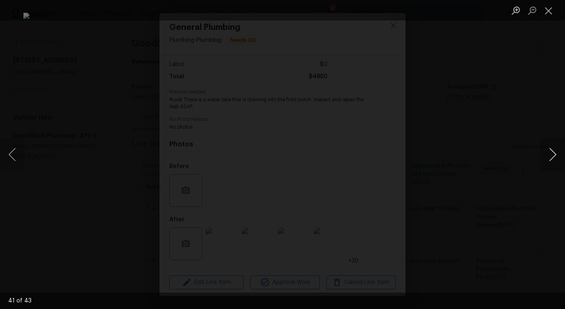
click at [549, 157] on button "Next image" at bounding box center [552, 154] width 25 height 33
click at [550, 156] on button "Next image" at bounding box center [552, 154] width 25 height 33
click at [544, 10] on button "Close lightbox" at bounding box center [548, 10] width 16 height 14
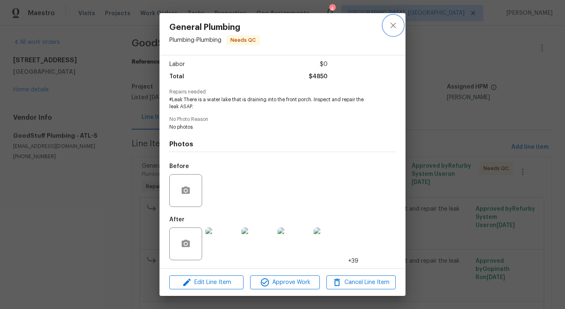
click at [395, 25] on icon "close" at bounding box center [393, 25] width 10 height 10
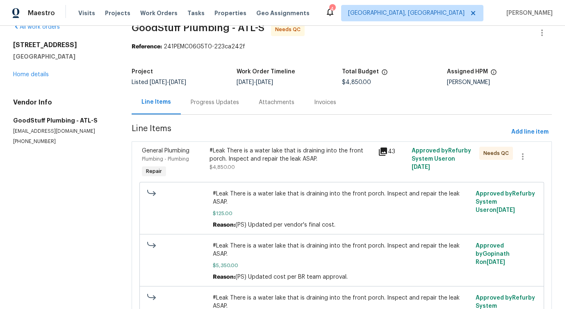
scroll to position [0, 0]
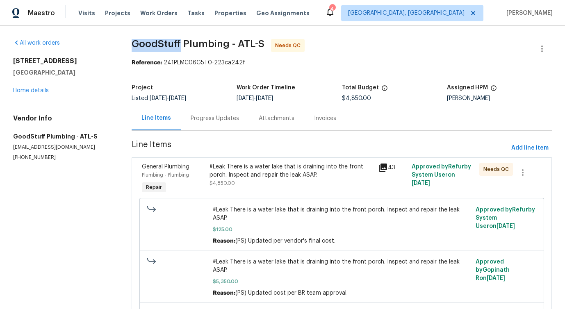
drag, startPoint x: 132, startPoint y: 43, endPoint x: 178, endPoint y: 42, distance: 45.9
click at [178, 42] on span "GoodStuff Plumbing - ATL-S" at bounding box center [198, 44] width 133 height 10
drag, startPoint x: 185, startPoint y: 42, endPoint x: 227, endPoint y: 42, distance: 41.8
click at [227, 42] on span "GoodStuff Plumbing - ATL-S" at bounding box center [198, 44] width 133 height 10
drag, startPoint x: 237, startPoint y: 42, endPoint x: 250, endPoint y: 41, distance: 13.1
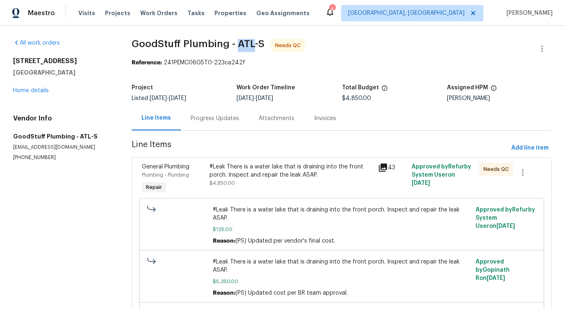
click at [250, 41] on span "GoodStuff Plumbing - ATL-S" at bounding box center [198, 44] width 133 height 10
click at [257, 41] on span "GoodStuff Plumbing - ATL-S" at bounding box center [198, 44] width 133 height 10
click at [224, 119] on div "Progress Updates" at bounding box center [215, 118] width 48 height 8
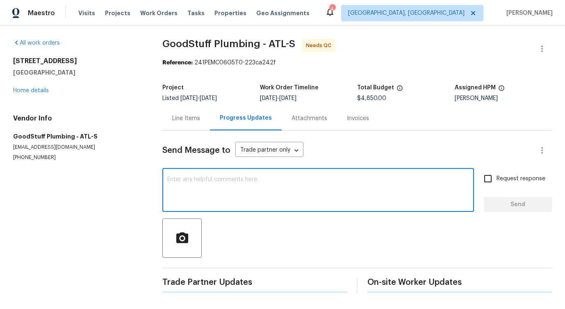
click at [222, 179] on textarea at bounding box center [318, 191] width 302 height 29
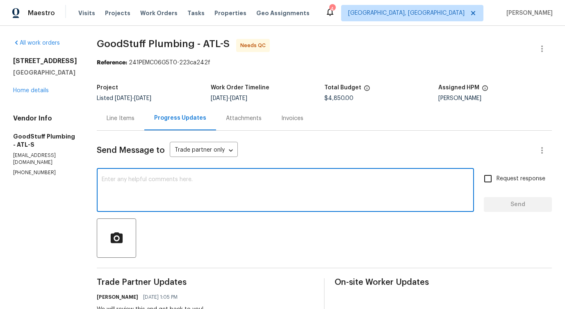
click at [134, 116] on div "Line Items" at bounding box center [121, 118] width 28 height 8
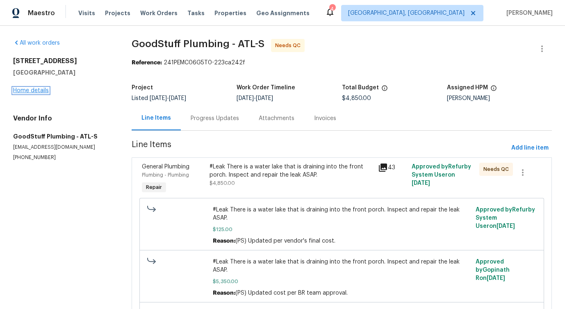
click at [42, 90] on link "Home details" at bounding box center [31, 91] width 36 height 6
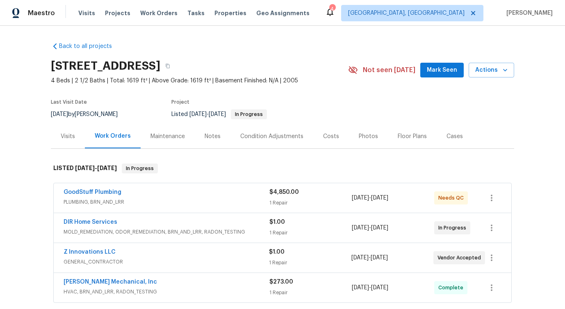
scroll to position [37, 0]
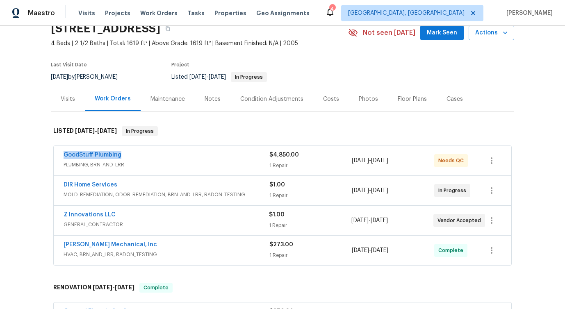
drag, startPoint x: 63, startPoint y: 154, endPoint x: 132, endPoint y: 153, distance: 69.2
click at [133, 154] on div "GoodStuff Plumbing PLUMBING, BRN_AND_LRR $4,850.00 1 Repair 9/21/2025 - 9/24/20…" at bounding box center [282, 161] width 457 height 30
copy link "GoodStuff Plumbing"
click at [100, 153] on link "GoodStuff Plumbing" at bounding box center [93, 155] width 58 height 6
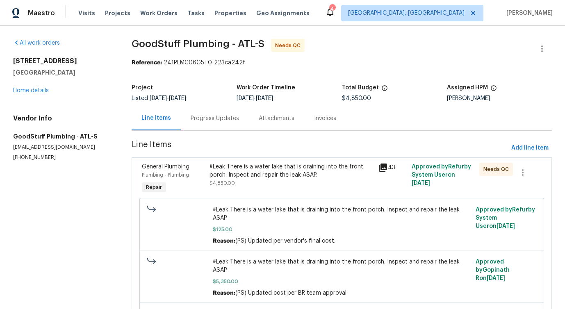
scroll to position [79, 0]
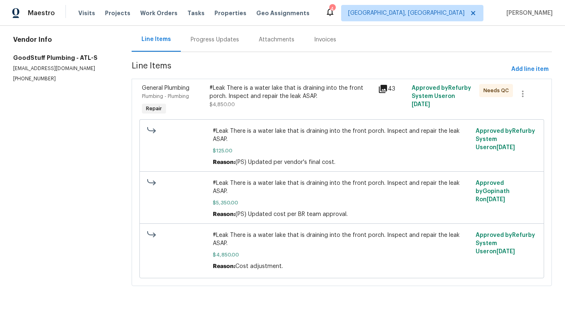
click at [227, 235] on span "#Leak There is a water lake that is draining into the front porch. Inspect and …" at bounding box center [341, 239] width 257 height 16
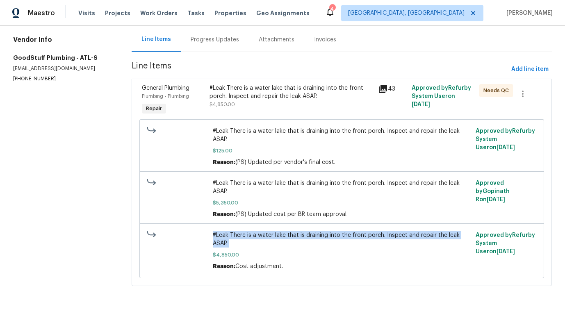
copy span "#Leak There is a water lake that is draining into the front porch. Inspect and …"
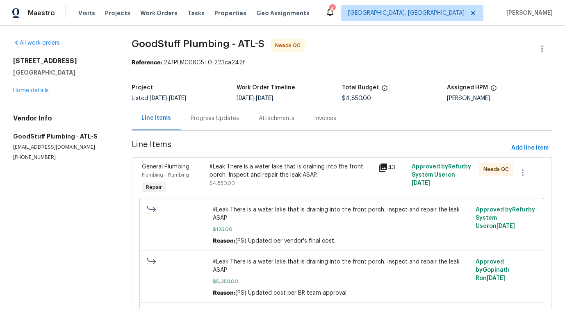
click at [216, 118] on div "Progress Updates" at bounding box center [215, 118] width 48 height 8
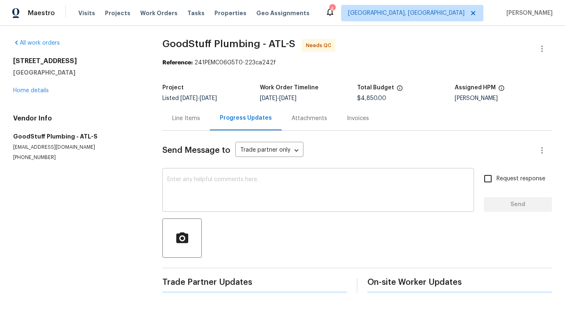
click at [239, 211] on div "x ​" at bounding box center [317, 191] width 311 height 42
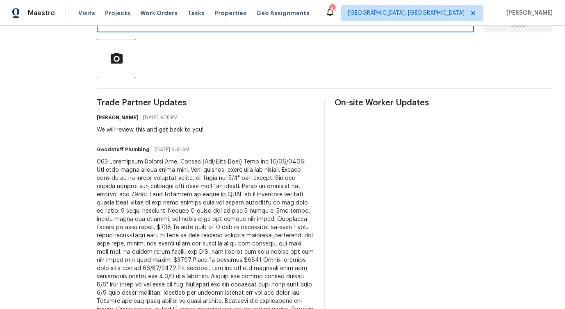
scroll to position [200, 0]
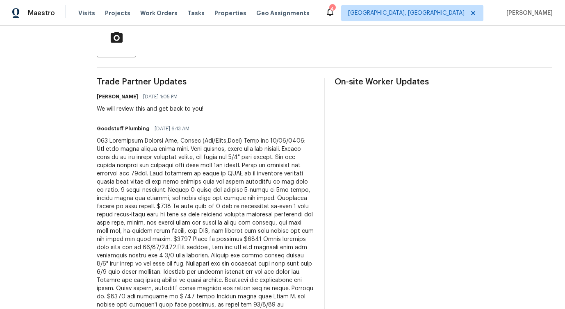
click at [194, 191] on div at bounding box center [205, 247] width 217 height 221
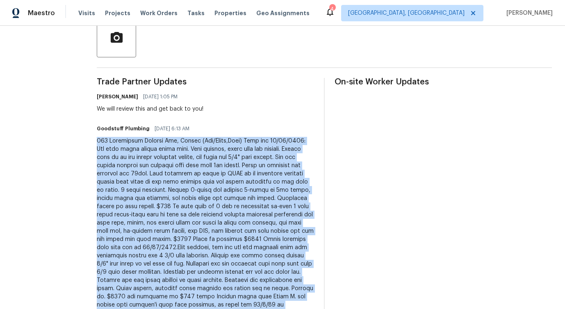
copy div "212 Riverstone Commons Cir, Canton (Ken/Jason,Nick) Went out 09/22/2025: The wo…"
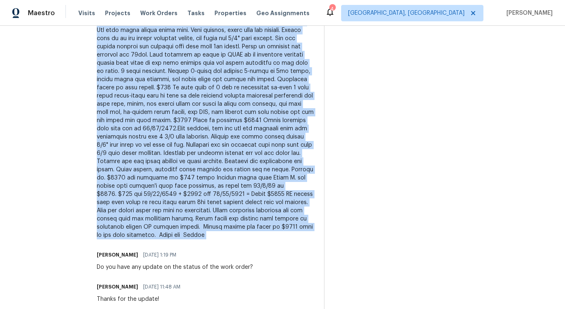
scroll to position [320, 0]
click at [197, 131] on div at bounding box center [205, 127] width 217 height 221
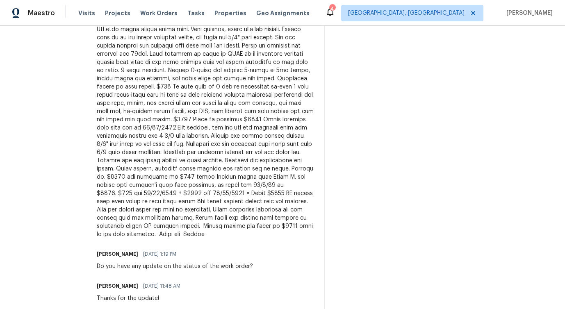
click at [197, 131] on div at bounding box center [205, 127] width 217 height 221
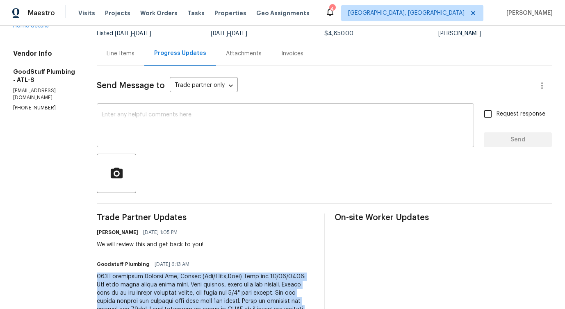
scroll to position [0, 0]
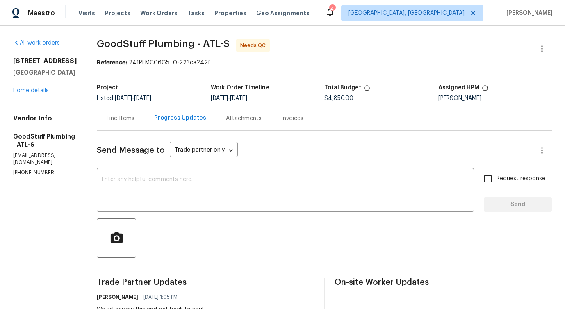
click at [350, 98] on span "$4,850.00" at bounding box center [338, 98] width 29 height 6
copy span "$4,850.00"
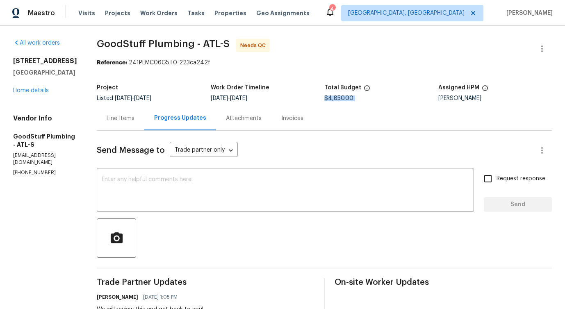
click at [134, 117] on div "Line Items" at bounding box center [121, 118] width 28 height 8
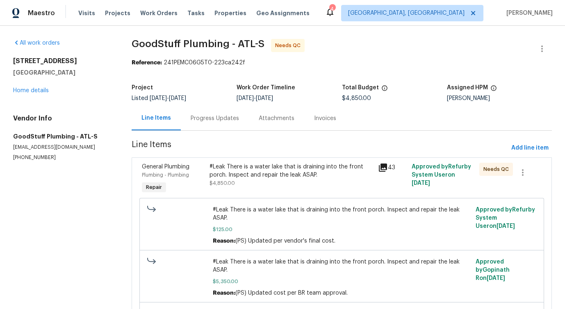
click at [216, 120] on div "Progress Updates" at bounding box center [215, 118] width 48 height 8
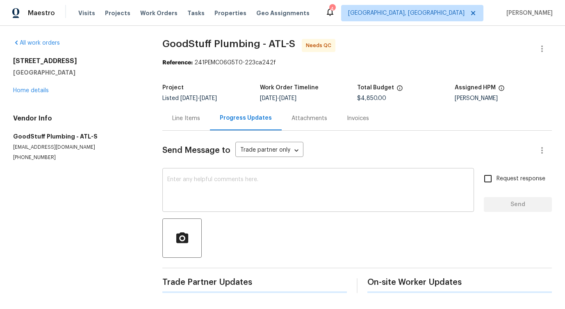
click at [235, 182] on textarea at bounding box center [318, 191] width 302 height 29
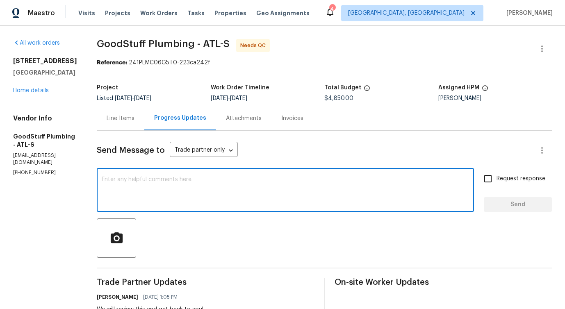
click at [134, 117] on div "Line Items" at bounding box center [121, 118] width 28 height 8
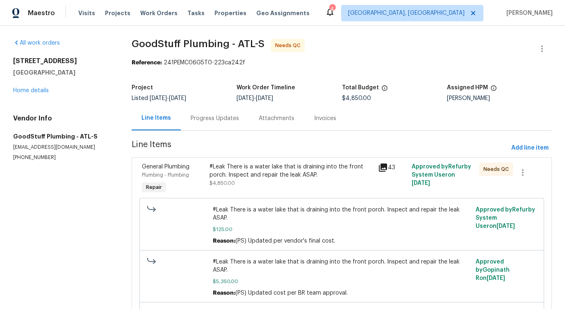
click at [218, 118] on div "Progress Updates" at bounding box center [215, 118] width 48 height 8
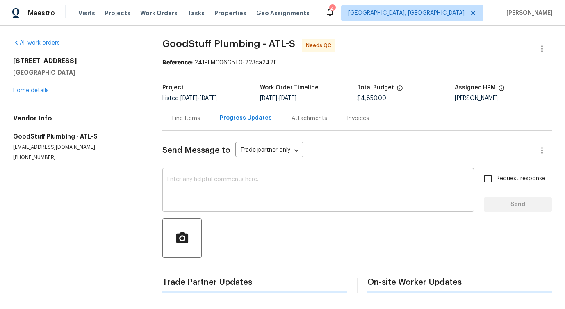
click at [247, 208] on div "x ​" at bounding box center [317, 191] width 311 height 42
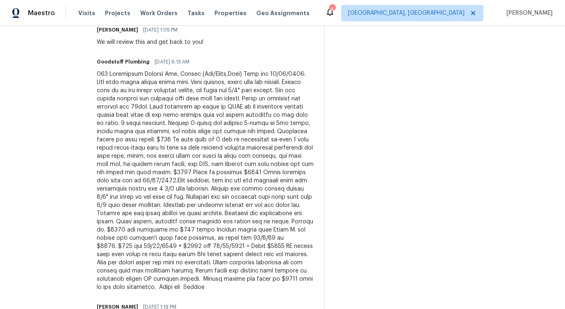
scroll to position [266, 0]
drag, startPoint x: 166, startPoint y: 61, endPoint x: 214, endPoint y: 59, distance: 48.0
click at [214, 59] on div "Goodstuff Plumbing 10/02/2025 6:13 AM" at bounding box center [205, 62] width 217 height 11
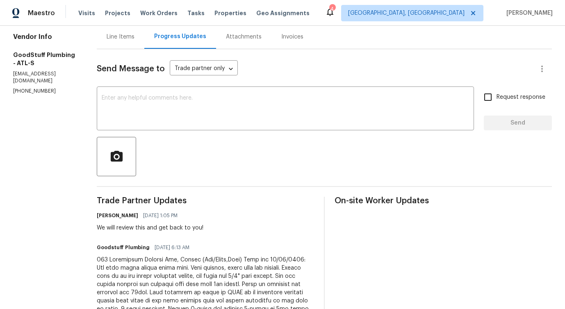
scroll to position [0, 0]
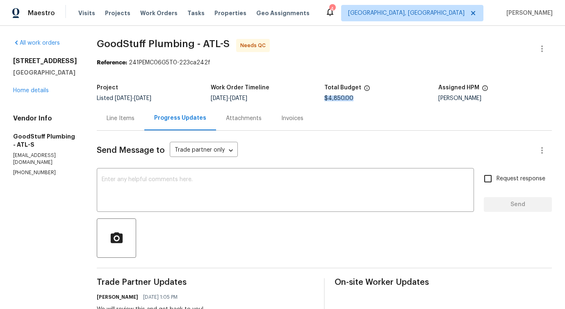
drag, startPoint x: 335, startPoint y: 96, endPoint x: 381, endPoint y: 97, distance: 45.9
click at [381, 97] on div "$4,850.00" at bounding box center [381, 98] width 114 height 6
click at [134, 118] on div "Line Items" at bounding box center [121, 118] width 28 height 8
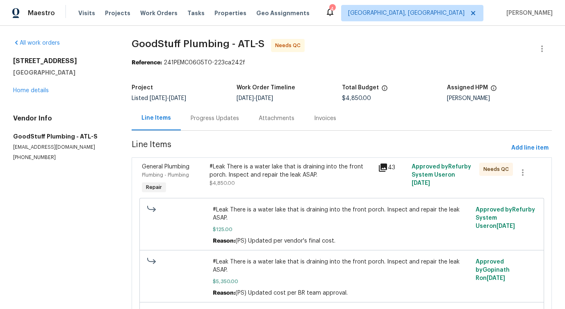
click at [266, 165] on div "#Leak There is a water lake that is draining into the front porch. Inspect and …" at bounding box center [290, 171] width 163 height 16
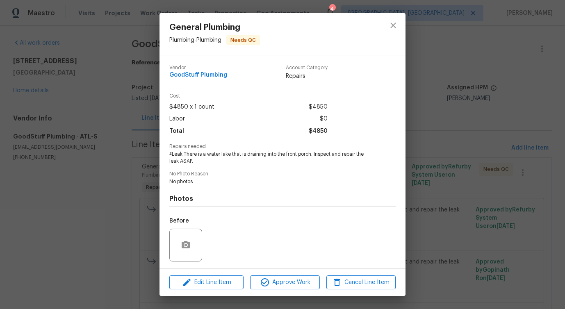
scroll to position [54, 0]
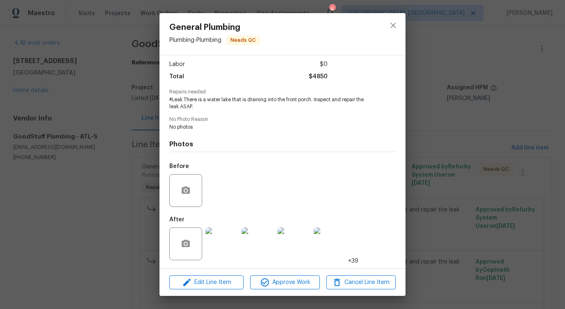
click at [229, 251] on img at bounding box center [221, 243] width 33 height 33
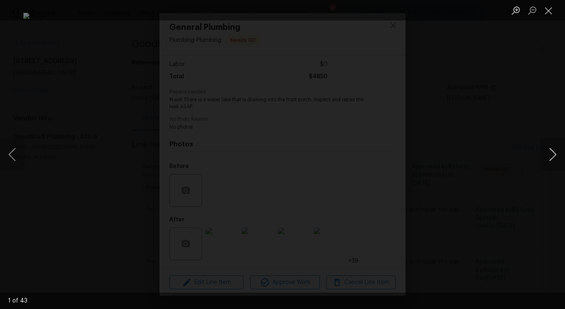
click at [549, 160] on button "Next image" at bounding box center [552, 154] width 25 height 33
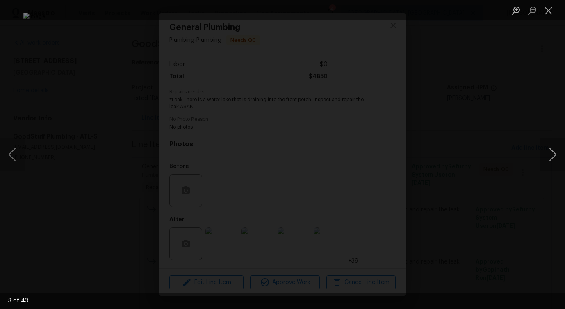
click at [549, 160] on button "Next image" at bounding box center [552, 154] width 25 height 33
click at [547, 7] on button "Close lightbox" at bounding box center [548, 10] width 16 height 14
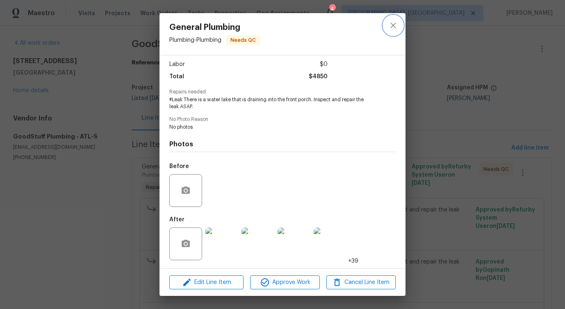
click at [391, 27] on icon "close" at bounding box center [393, 25] width 10 height 10
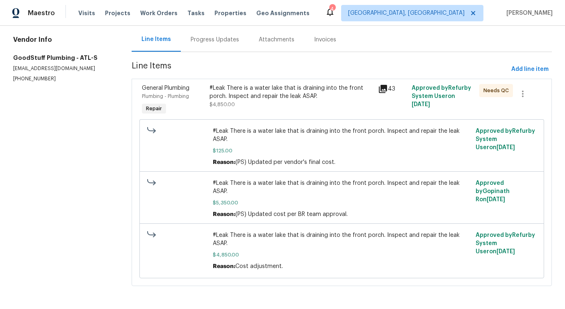
scroll to position [0, 0]
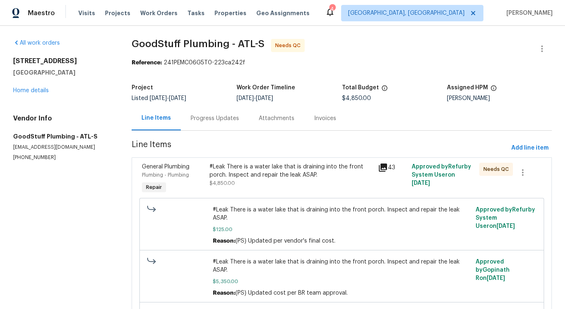
click at [204, 124] on div "Progress Updates" at bounding box center [215, 118] width 68 height 24
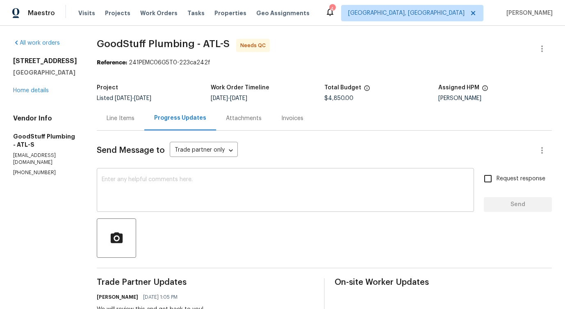
click at [235, 209] on div "x ​" at bounding box center [285, 191] width 377 height 42
drag, startPoint x: 115, startPoint y: 42, endPoint x: 222, endPoint y: 48, distance: 107.1
copy span "GoodStuff Plumbing -"
click at [338, 95] on div "Total Budget" at bounding box center [381, 90] width 114 height 11
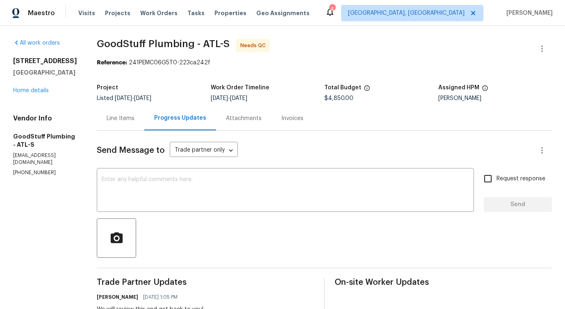
click at [338, 95] on div "Total Budget" at bounding box center [381, 90] width 114 height 11
click at [338, 99] on span "$4,850.00" at bounding box center [338, 98] width 29 height 6
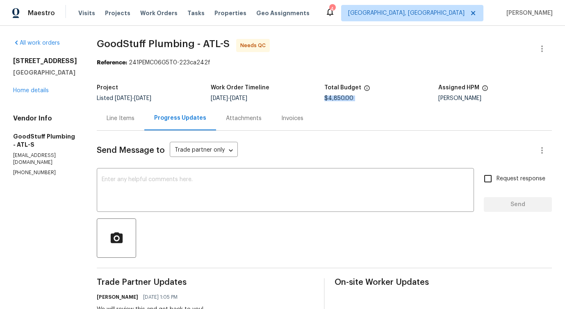
copy span "$4,850.00"
click at [232, 172] on div "x ​" at bounding box center [285, 191] width 377 height 42
click at [232, 173] on div "x ​" at bounding box center [285, 191] width 377 height 42
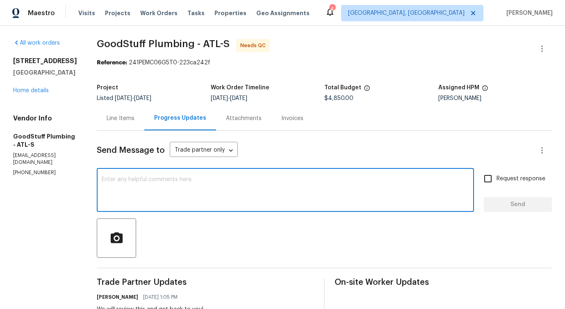
click at [232, 172] on div "x ​" at bounding box center [285, 191] width 377 height 42
click at [144, 113] on div "Line Items" at bounding box center [121, 118] width 48 height 24
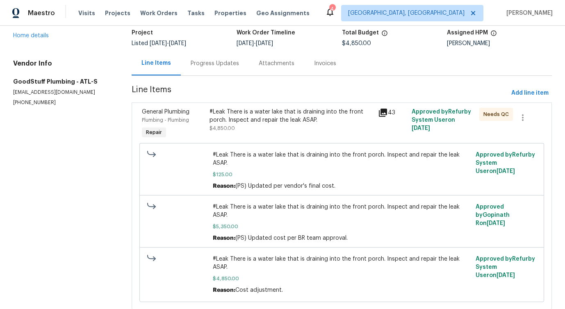
scroll to position [79, 0]
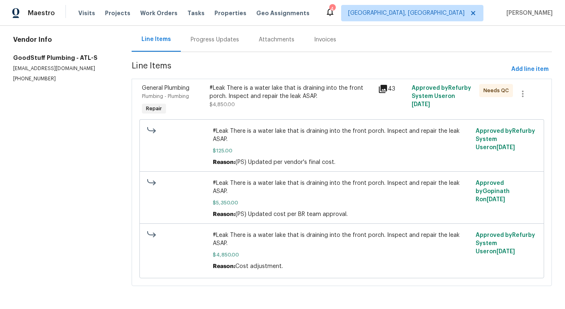
click at [331, 101] on div "#Leak There is a water lake that is draining into the front porch. Inspect and …" at bounding box center [290, 96] width 163 height 25
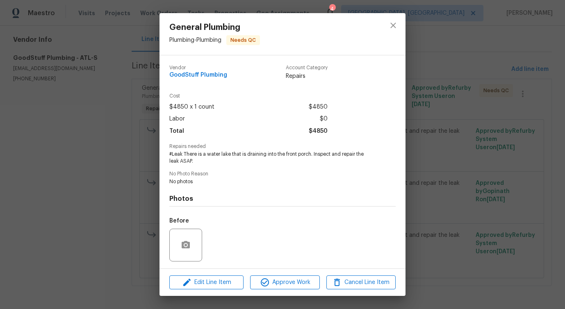
scroll to position [54, 0]
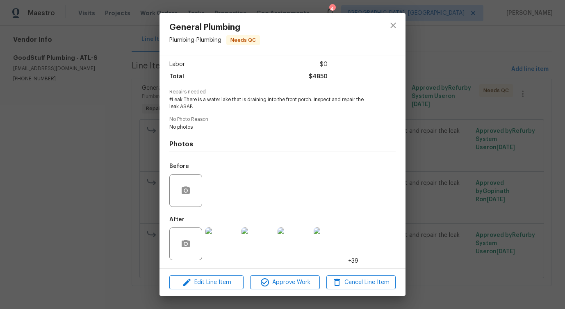
click at [225, 251] on img at bounding box center [221, 243] width 33 height 33
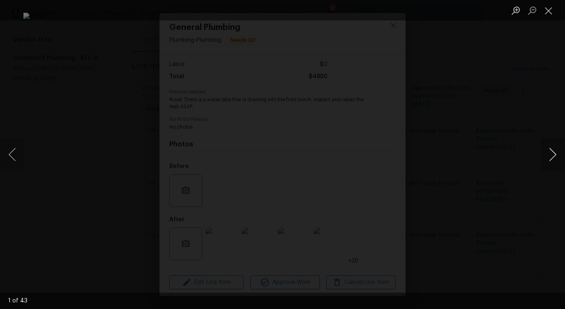
click at [553, 156] on button "Next image" at bounding box center [552, 154] width 25 height 33
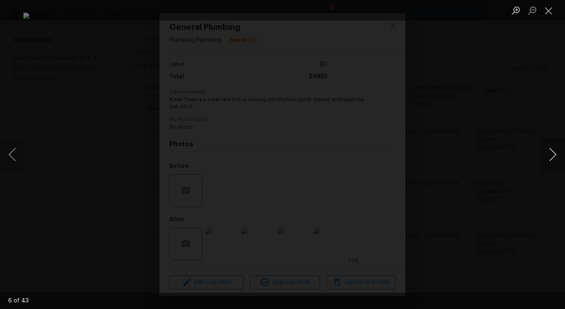
click at [553, 156] on button "Next image" at bounding box center [552, 154] width 25 height 33
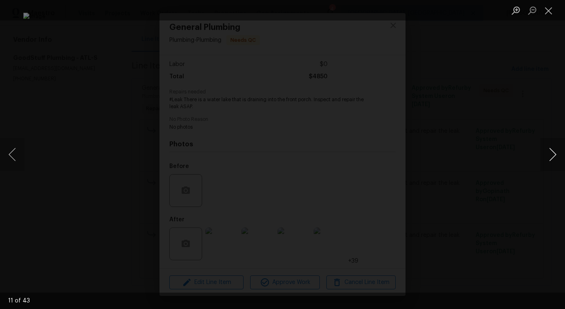
click at [553, 156] on button "Next image" at bounding box center [552, 154] width 25 height 33
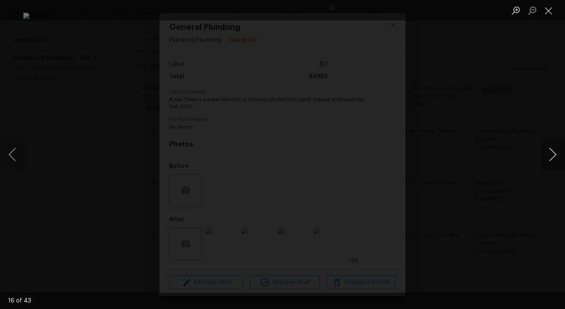
click at [553, 156] on button "Next image" at bounding box center [552, 154] width 25 height 33
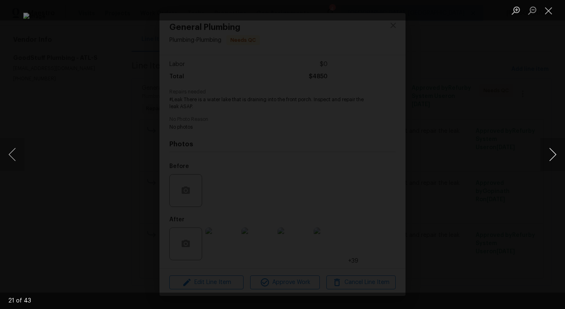
click at [553, 156] on button "Next image" at bounding box center [552, 154] width 25 height 33
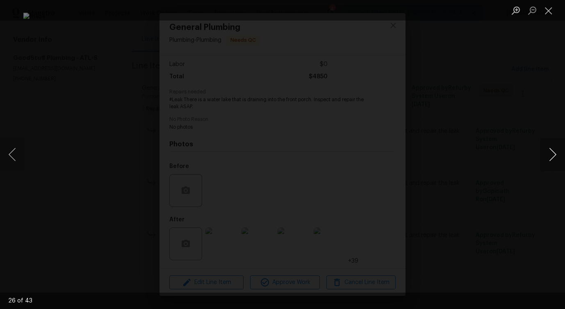
click at [553, 156] on button "Next image" at bounding box center [552, 154] width 25 height 33
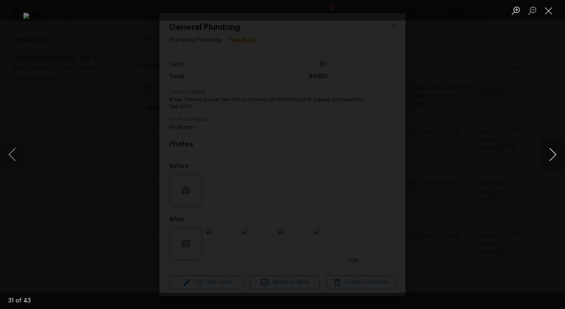
click at [553, 156] on button "Next image" at bounding box center [552, 154] width 25 height 33
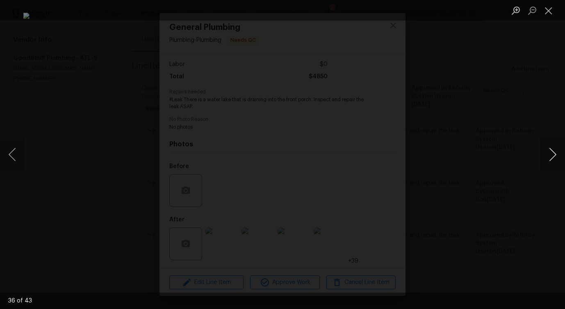
click at [553, 156] on button "Next image" at bounding box center [552, 154] width 25 height 33
click at [547, 7] on button "Close lightbox" at bounding box center [548, 10] width 16 height 14
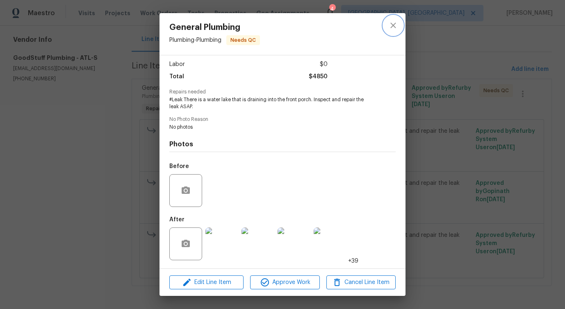
click at [385, 29] on button "close" at bounding box center [393, 26] width 20 height 20
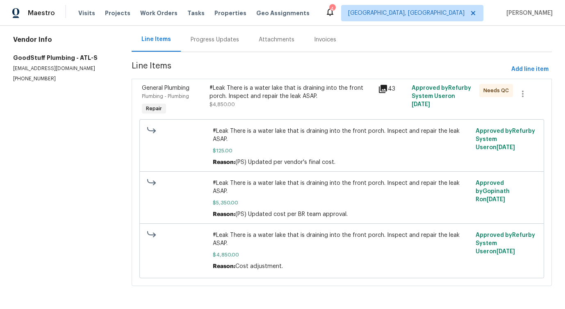
scroll to position [0, 0]
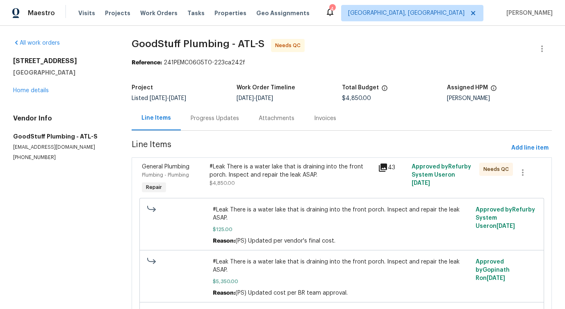
click at [211, 121] on div "Progress Updates" at bounding box center [215, 118] width 48 height 8
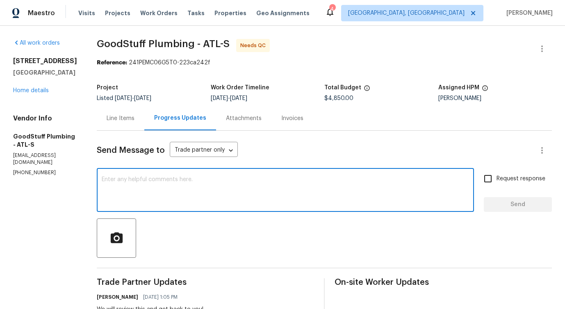
click at [238, 187] on textarea at bounding box center [285, 191] width 367 height 29
click at [134, 116] on div "Line Items" at bounding box center [121, 118] width 28 height 8
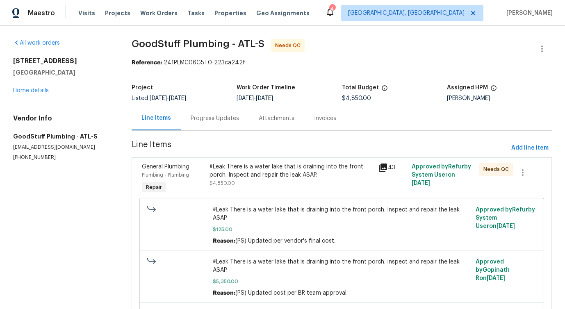
click at [205, 125] on div "Progress Updates" at bounding box center [215, 118] width 68 height 24
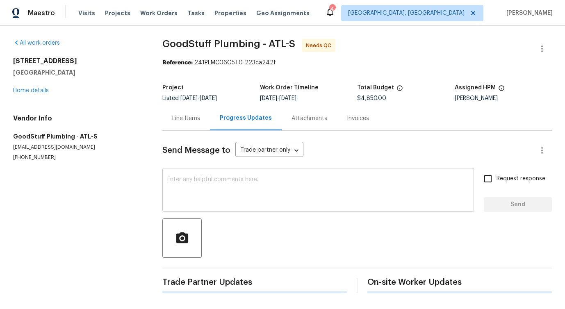
click at [231, 195] on textarea at bounding box center [318, 191] width 302 height 29
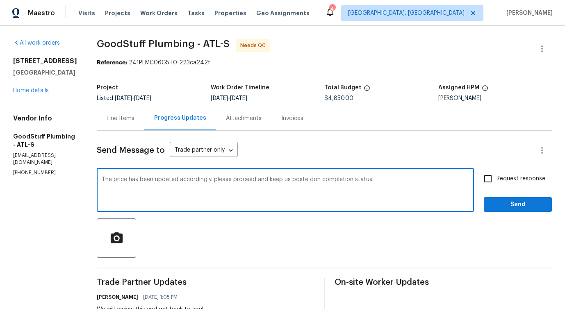
click at [0, 0] on div "Please" at bounding box center [0, 0] width 0 height 0
click at [0, 0] on div "posted on" at bounding box center [0, 0] width 0 height 0
click at [0, 0] on span "completion" at bounding box center [0, 0] width 0 height 0
type textarea "The price has been updated accordingly. Please proceed and keep us posted on th…"
click at [500, 175] on span "Request response" at bounding box center [520, 179] width 49 height 9
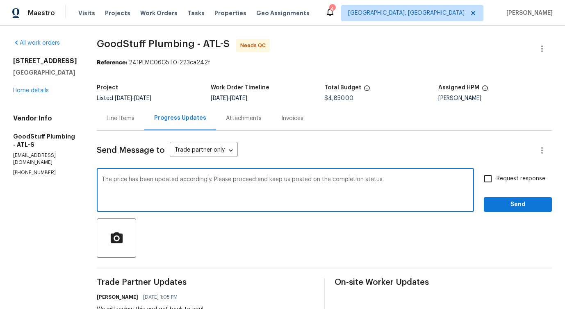
click at [496, 175] on input "Request response" at bounding box center [487, 178] width 17 height 17
checkbox input "true"
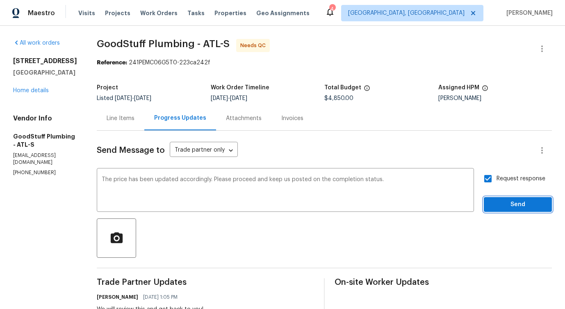
click at [504, 206] on span "Send" at bounding box center [517, 205] width 55 height 10
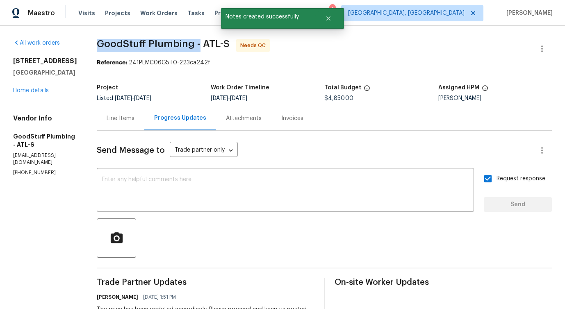
drag, startPoint x: 118, startPoint y: 44, endPoint x: 218, endPoint y: 42, distance: 99.6
click at [218, 42] on span "GoodStuff Plumbing - ATL-S" at bounding box center [163, 44] width 133 height 10
copy span "GoodStuff Plumbing -"
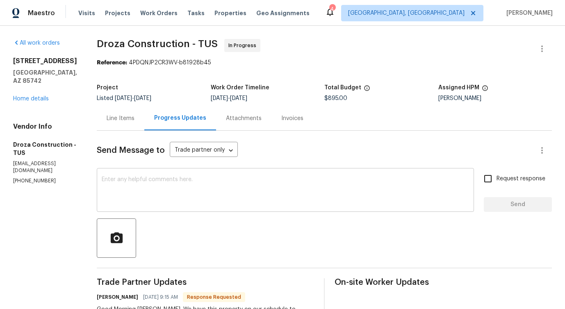
click at [196, 198] on textarea at bounding box center [285, 191] width 367 height 29
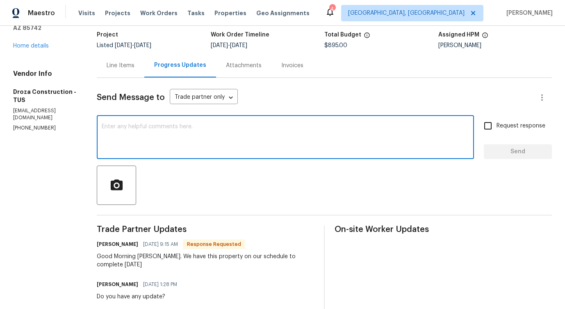
scroll to position [42, 0]
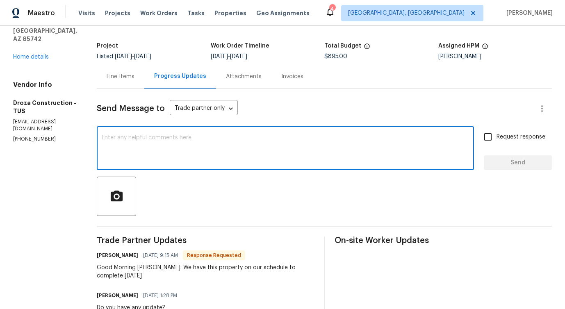
click at [193, 156] on textarea at bounding box center [285, 149] width 367 height 29
type textarea "Thanks for the update!"
click at [498, 164] on span "Send" at bounding box center [517, 163] width 55 height 10
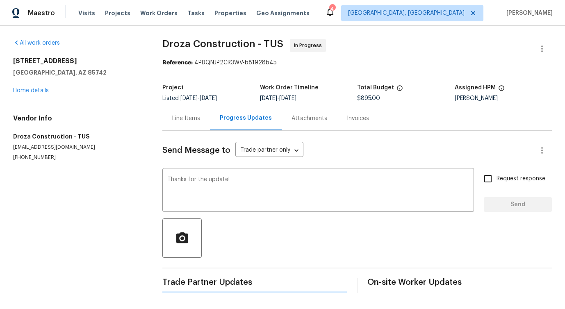
scroll to position [0, 0]
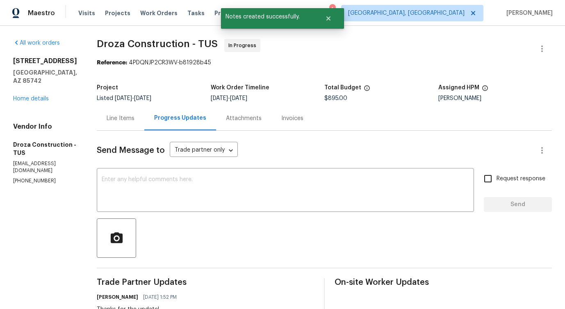
click at [390, 201] on textarea at bounding box center [285, 191] width 367 height 29
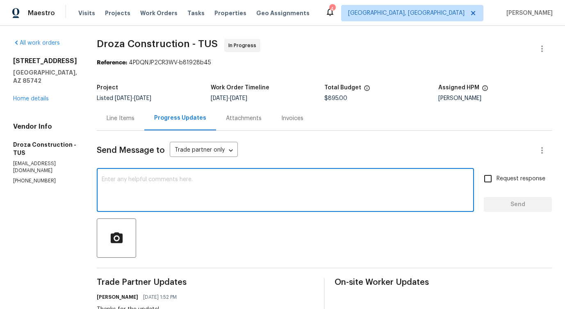
click at [364, 192] on textarea at bounding box center [285, 191] width 367 height 29
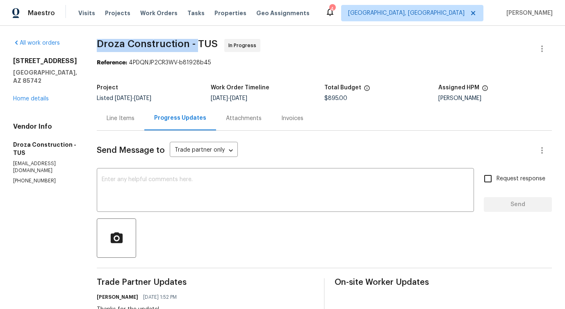
drag, startPoint x: 101, startPoint y: 43, endPoint x: 203, endPoint y: 46, distance: 102.1
copy span "Droza Construction -"
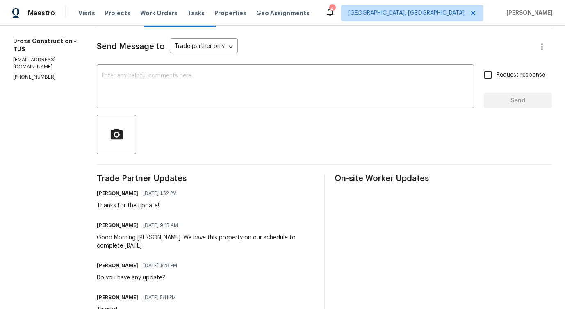
scroll to position [115, 0]
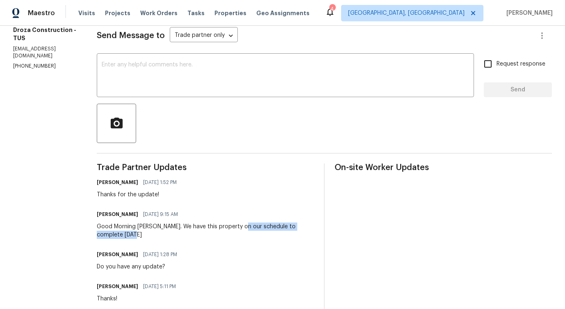
drag, startPoint x: 246, startPoint y: 226, endPoint x: 257, endPoint y: 231, distance: 11.6
click at [257, 231] on div "Good Morning Pavithra. We have this property on our schedule to complete 10/6/2…" at bounding box center [205, 230] width 217 height 16
copy div "schedule to complete 10/6/2025"
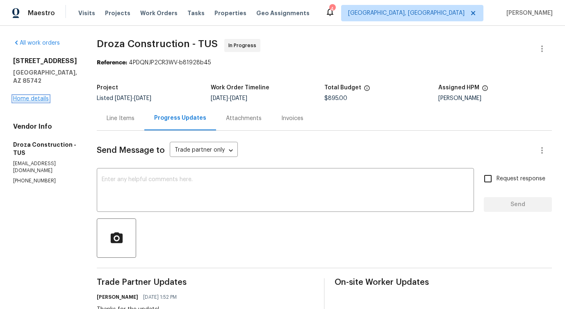
click at [26, 97] on link "Home details" at bounding box center [31, 99] width 36 height 6
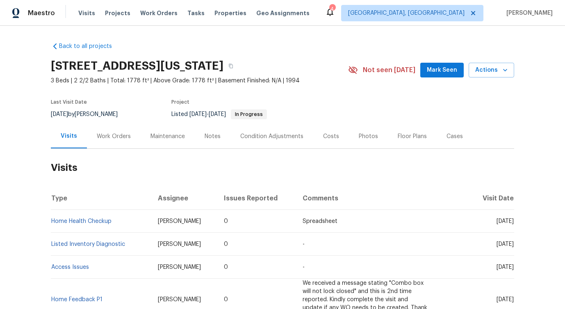
click at [114, 150] on h2 "Visits" at bounding box center [282, 168] width 463 height 38
click at [119, 136] on div "Work Orders" at bounding box center [114, 136] width 34 height 8
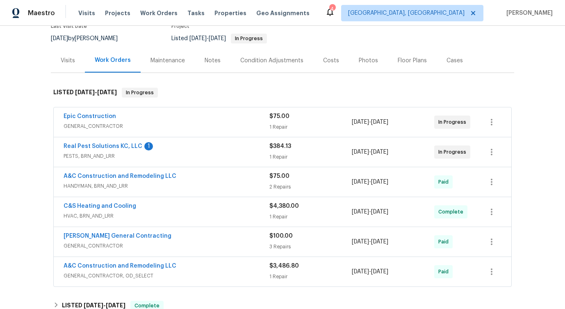
scroll to position [76, 0]
click at [97, 144] on link "Real Pest Solutions KC, LLC" at bounding box center [103, 146] width 79 height 6
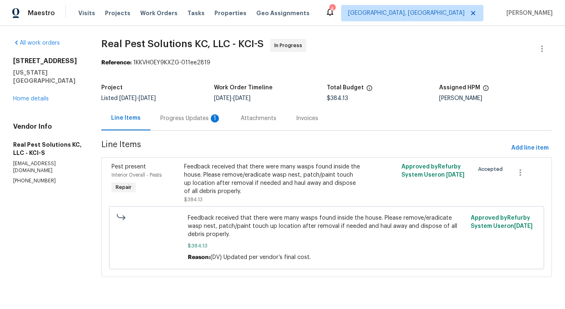
click at [192, 125] on div "Progress Updates 1" at bounding box center [190, 118] width 80 height 24
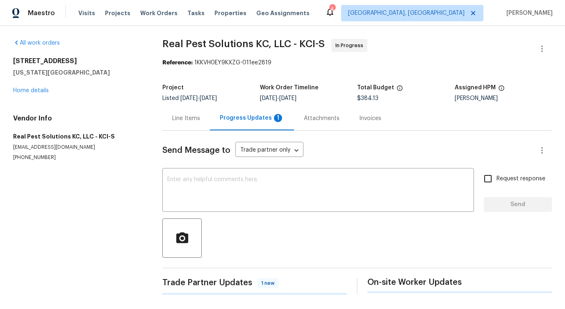
click at [220, 224] on div at bounding box center [356, 237] width 389 height 39
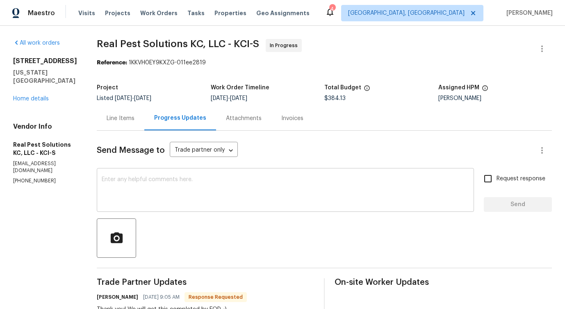
click at [225, 198] on textarea at bounding box center [285, 191] width 367 height 29
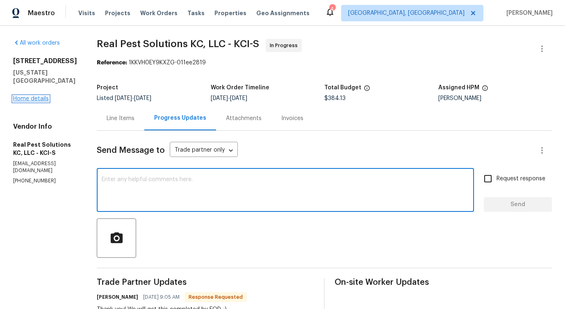
click at [43, 96] on link "Home details" at bounding box center [31, 99] width 36 height 6
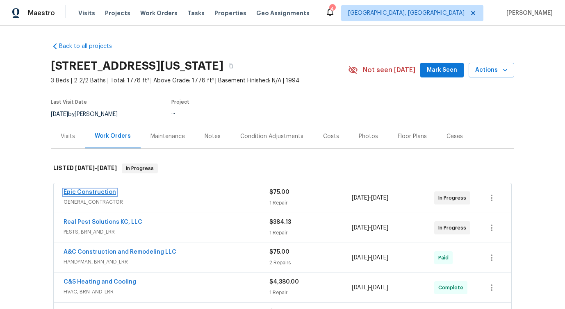
click at [91, 191] on link "Epic Construction" at bounding box center [90, 192] width 52 height 6
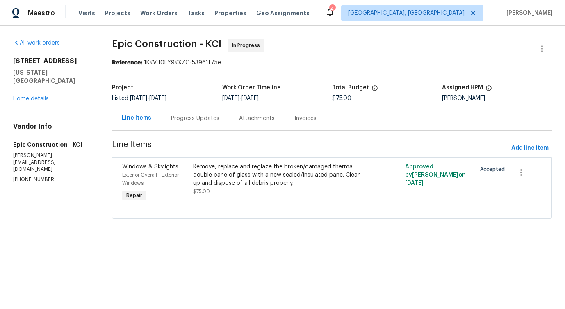
click at [204, 121] on div "Progress Updates" at bounding box center [195, 118] width 48 height 8
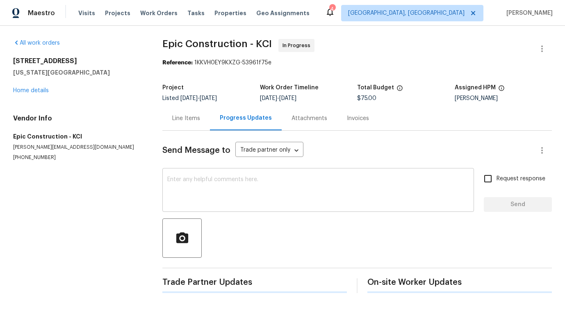
click at [204, 170] on div "x ​" at bounding box center [317, 191] width 311 height 42
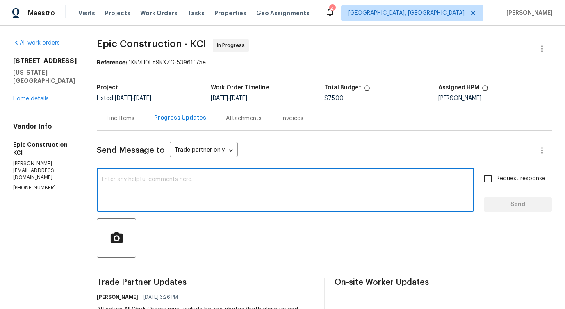
click at [202, 188] on textarea at bounding box center [285, 191] width 367 height 29
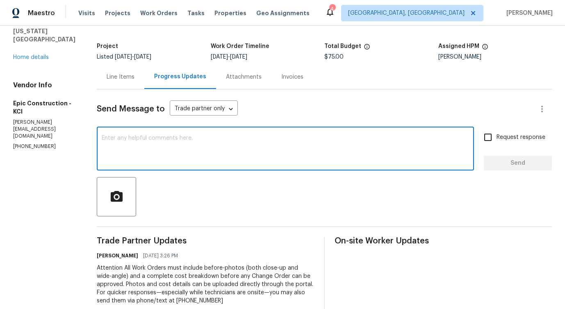
scroll to position [85, 0]
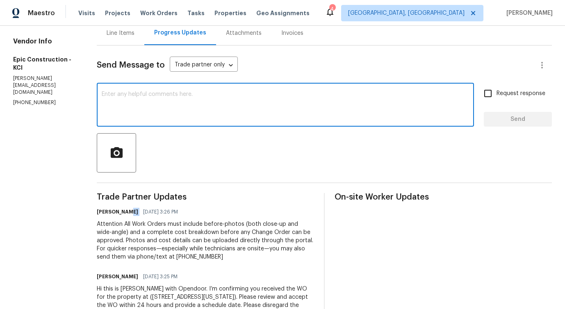
drag, startPoint x: 120, startPoint y: 213, endPoint x: 130, endPoint y: 213, distance: 9.8
click at [130, 213] on div "Pavithra Sekar 10/01/2025 3:26 PM" at bounding box center [205, 211] width 217 height 11
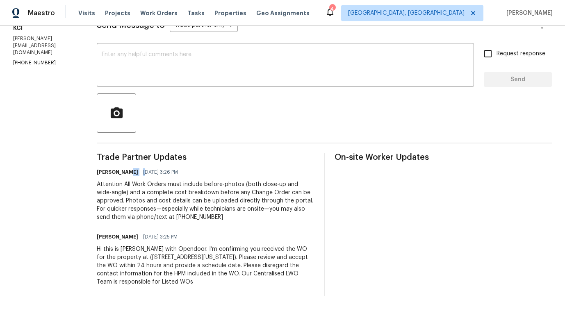
scroll to position [0, 0]
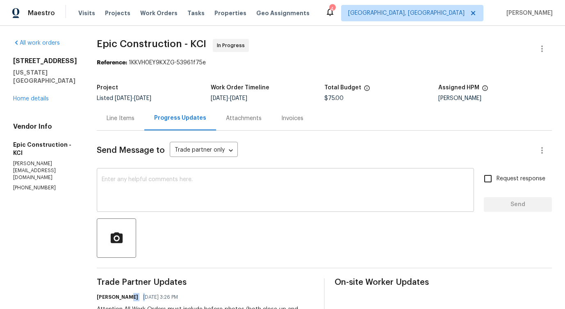
click at [154, 179] on textarea at bounding box center [285, 191] width 367 height 29
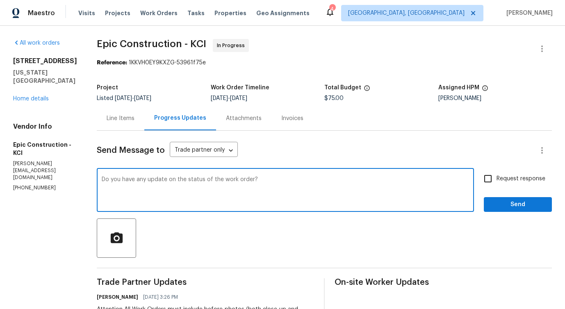
drag, startPoint x: 116, startPoint y: 182, endPoint x: 343, endPoint y: 175, distance: 227.5
click at [342, 175] on div "Do you have any update on the status of the work order? x ​" at bounding box center [285, 191] width 377 height 42
type textarea "Do you have any update on the status of the work order?"
click at [513, 179] on span "Request response" at bounding box center [520, 179] width 49 height 9
click at [496, 179] on input "Request response" at bounding box center [487, 178] width 17 height 17
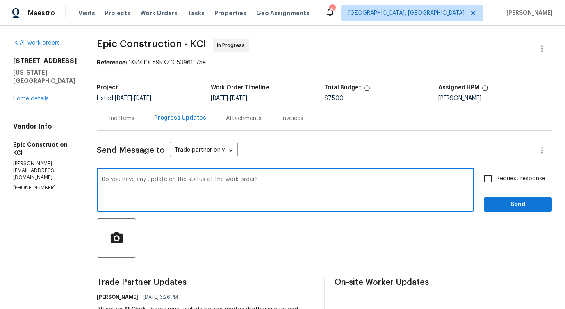
checkbox input "true"
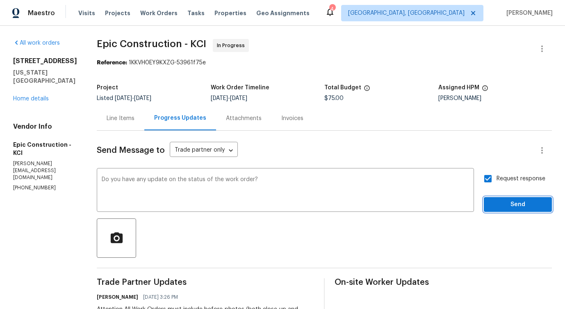
click at [512, 205] on span "Send" at bounding box center [517, 205] width 55 height 10
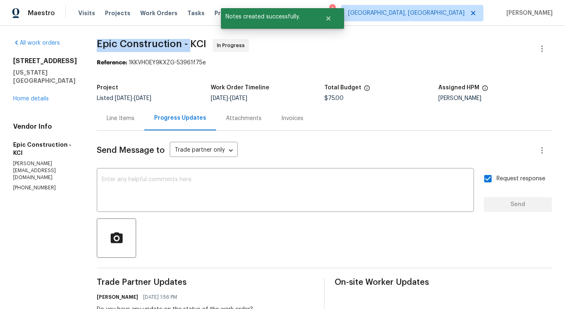
drag, startPoint x: 88, startPoint y: 42, endPoint x: 181, endPoint y: 45, distance: 93.5
click at [181, 45] on div "All work orders 8226 NW 82nd Ct Kansas City, MO 64152 Home details Vendor Info …" at bounding box center [282, 246] width 565 height 440
copy span "Epic Construction -"
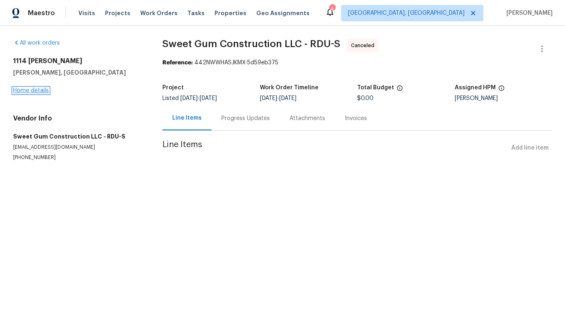
click at [31, 88] on link "Home details" at bounding box center [31, 91] width 36 height 6
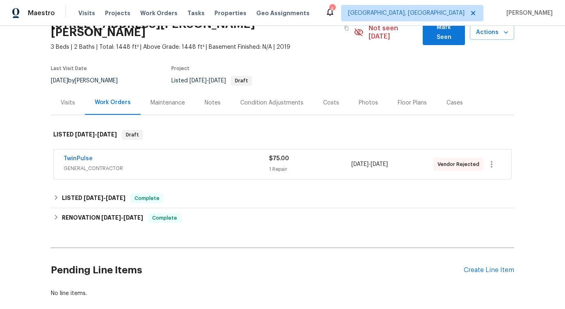
scroll to position [62, 0]
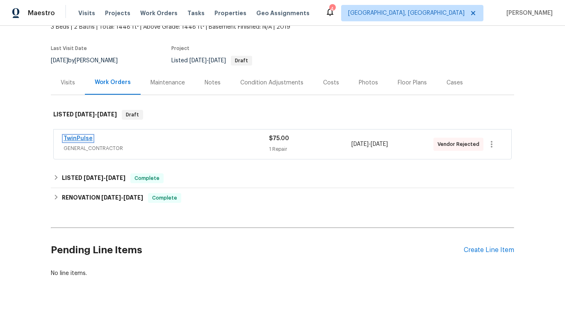
click at [81, 136] on link "TwinPulse" at bounding box center [78, 139] width 29 height 6
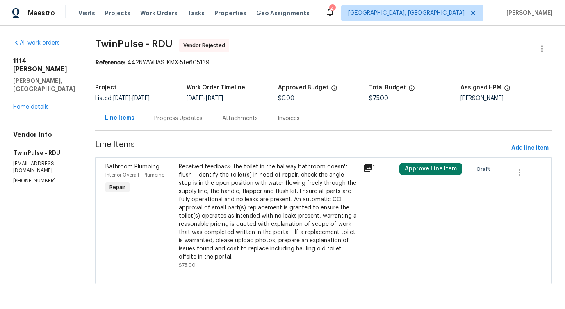
click at [191, 122] on div "Progress Updates" at bounding box center [178, 118] width 48 height 8
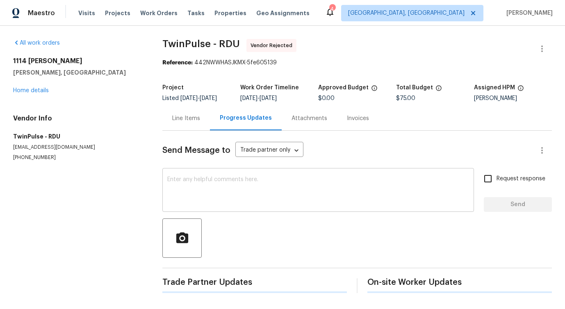
click at [209, 178] on div "x ​" at bounding box center [317, 191] width 311 height 42
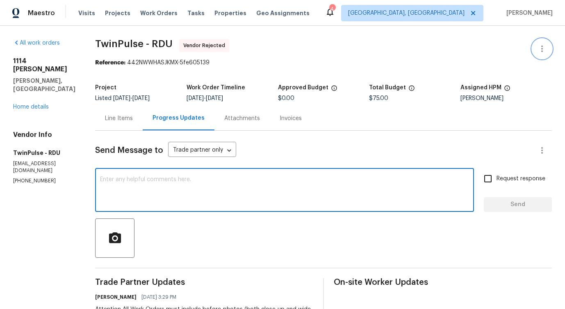
click at [540, 42] on button "button" at bounding box center [542, 49] width 20 height 20
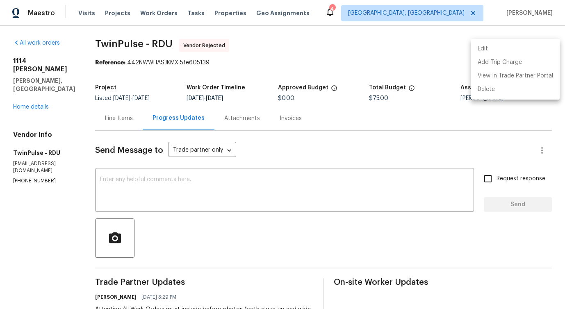
click at [495, 48] on li "Edit" at bounding box center [515, 49] width 89 height 14
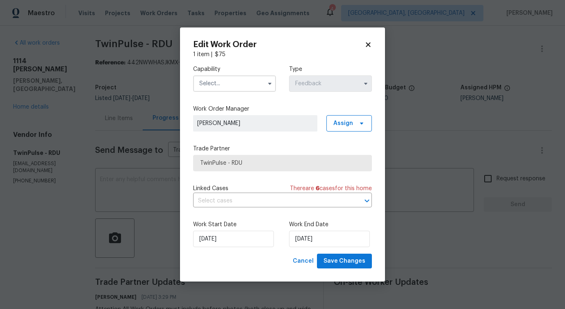
click at [254, 77] on input "text" at bounding box center [234, 83] width 83 height 16
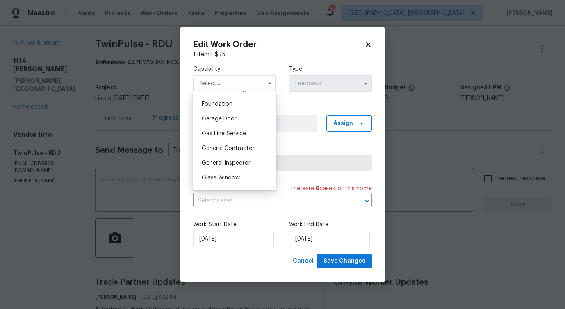
scroll to position [347, 0]
click at [243, 143] on span "General Contractor" at bounding box center [228, 146] width 53 height 6
type input "General Contractor"
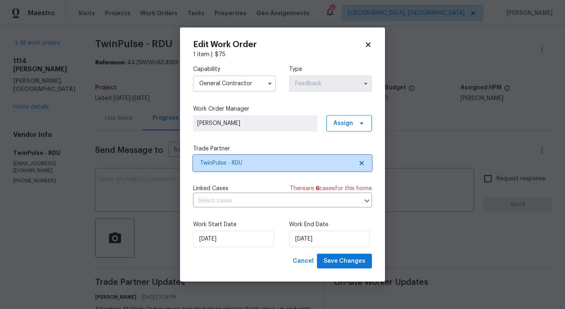
click at [246, 165] on span "TwinPulse - RDU" at bounding box center [276, 163] width 153 height 8
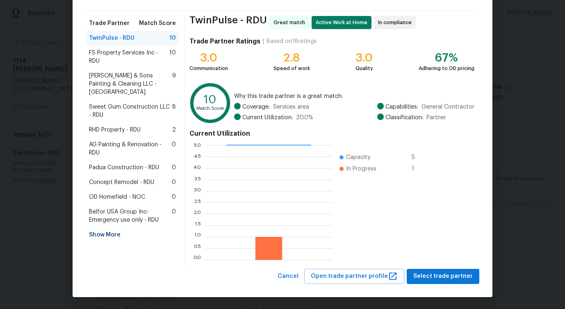
scroll to position [0, 0]
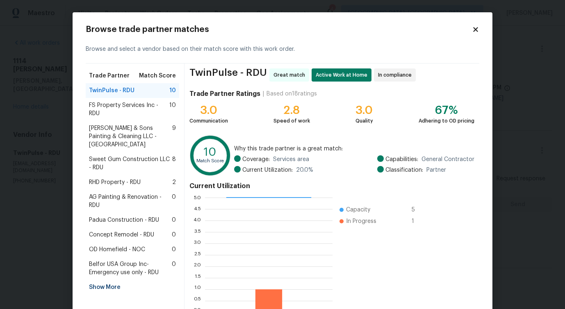
click at [117, 123] on div "[PERSON_NAME] & Sons Painting & Cleaning LLC - RDU 9" at bounding box center [132, 136] width 93 height 31
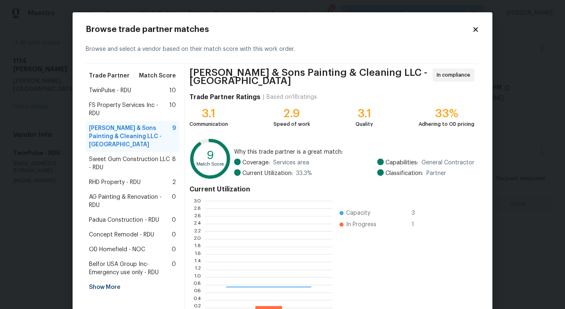
scroll to position [115, 127]
click at [120, 114] on span "FS Property Services Inc - RDU" at bounding box center [129, 109] width 80 height 16
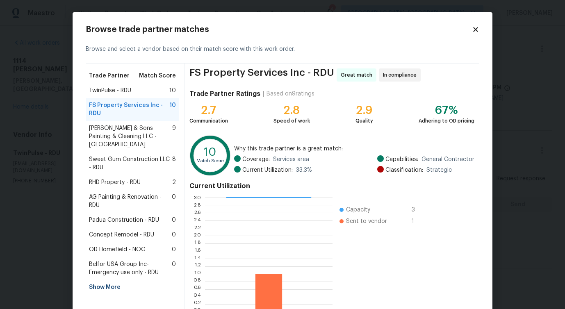
click at [121, 138] on span "[PERSON_NAME] & Sons Painting & Cleaning LLC - [GEOGRAPHIC_DATA]" at bounding box center [130, 136] width 83 height 25
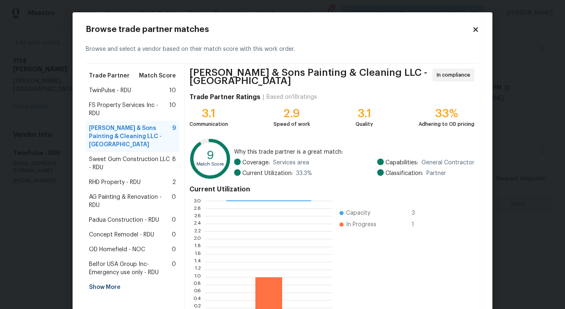
click at [119, 155] on span "Sweet Gum Construction LLC - RDU" at bounding box center [130, 163] width 83 height 16
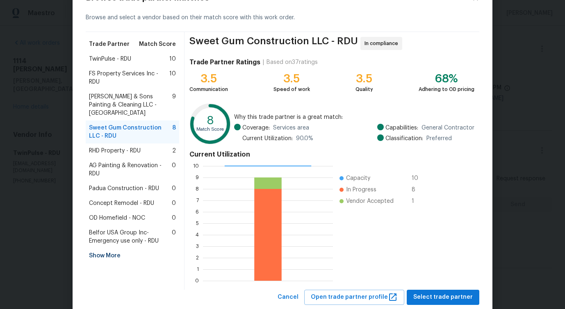
scroll to position [52, 0]
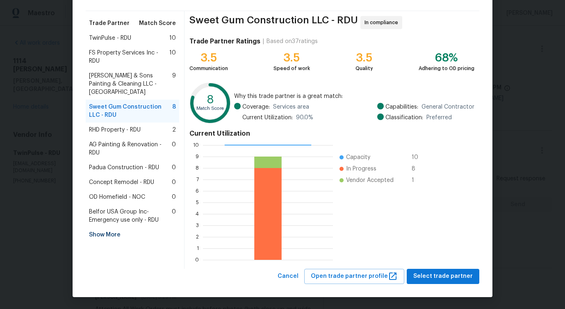
click at [129, 141] on span "AG Painting & Renovation - RDU" at bounding box center [130, 149] width 83 height 16
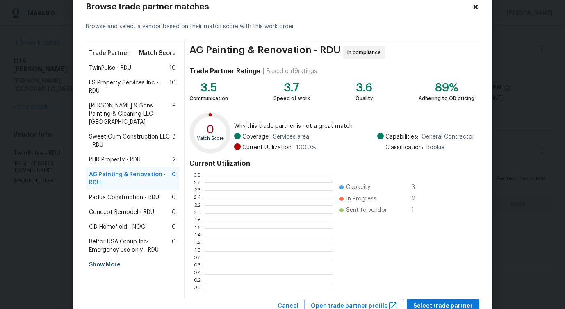
scroll to position [115, 127]
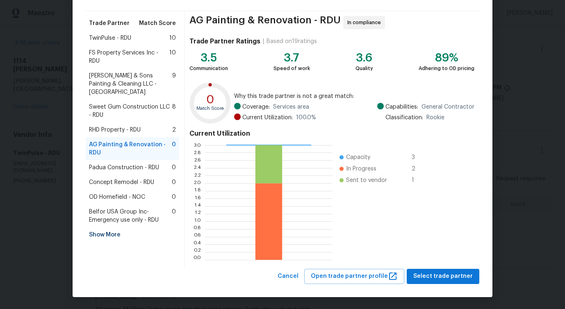
click at [128, 137] on div "AG Painting & Renovation - RDU 0" at bounding box center [132, 148] width 93 height 23
click at [125, 126] on span "RHD Property - RDU" at bounding box center [115, 130] width 52 height 8
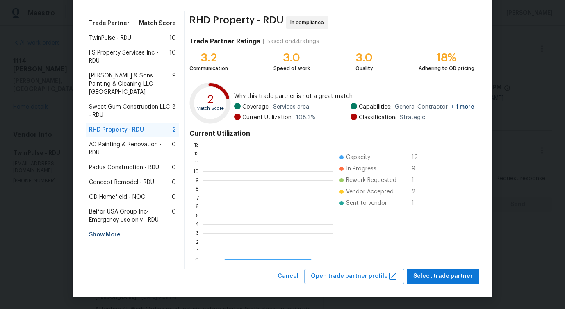
scroll to position [115, 130]
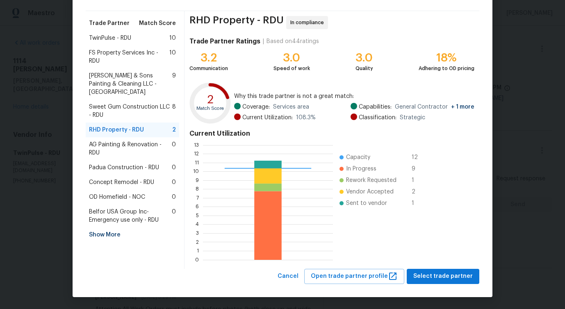
click at [125, 103] on span "Sweet Gum Construction LLC - RDU" at bounding box center [130, 111] width 83 height 16
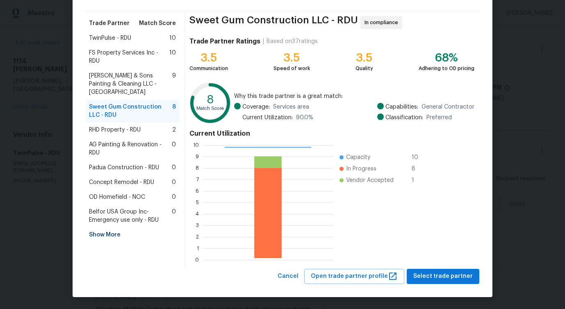
click at [111, 160] on div "Padua Construction - RDU 0" at bounding box center [132, 167] width 93 height 15
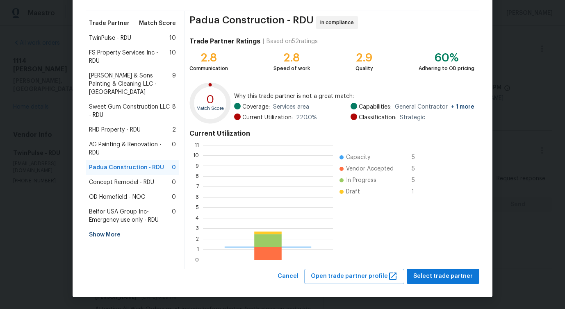
scroll to position [1, 1]
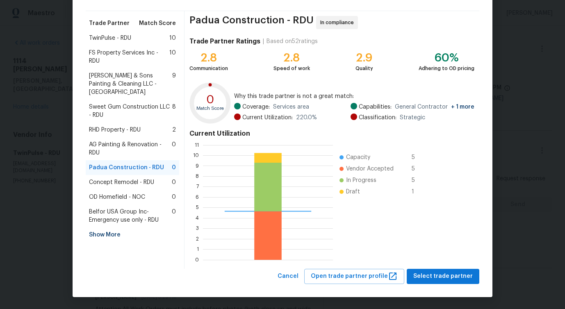
click at [114, 145] on span "AG Painting & Renovation - RDU" at bounding box center [130, 149] width 83 height 16
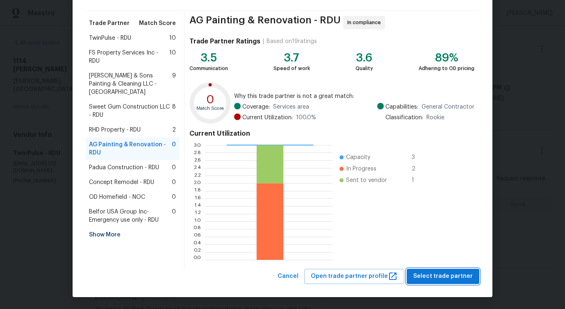
click at [438, 276] on span "Select trade partner" at bounding box center [442, 276] width 59 height 10
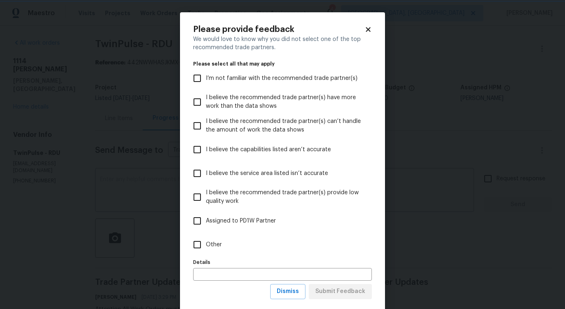
scroll to position [0, 0]
click at [207, 252] on label "Other" at bounding box center [276, 245] width 177 height 24
click at [206, 252] on input "Other" at bounding box center [196, 244] width 17 height 17
checkbox input "true"
click at [333, 297] on button "Submit Feedback" at bounding box center [340, 291] width 63 height 15
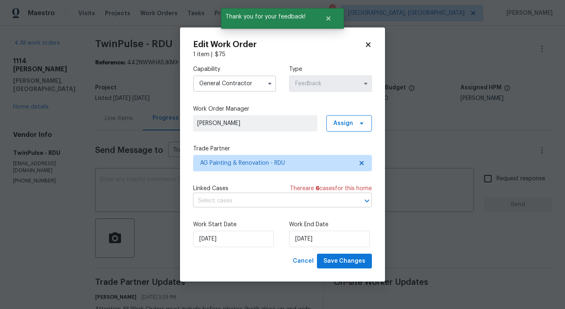
click at [216, 197] on input "text" at bounding box center [271, 201] width 156 height 13
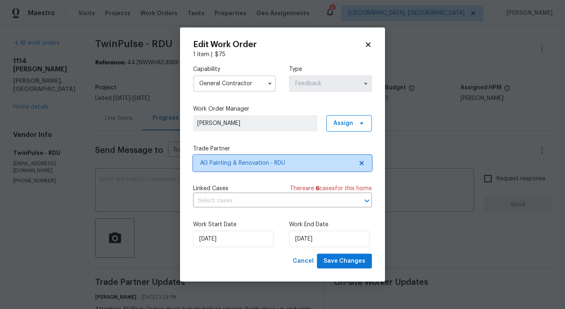
click at [238, 159] on span "AG Painting & Renovation - RDU" at bounding box center [276, 163] width 153 height 8
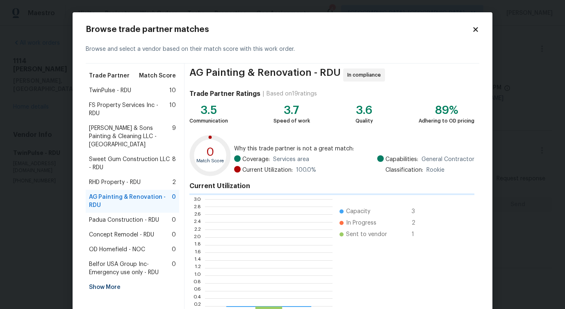
scroll to position [115, 127]
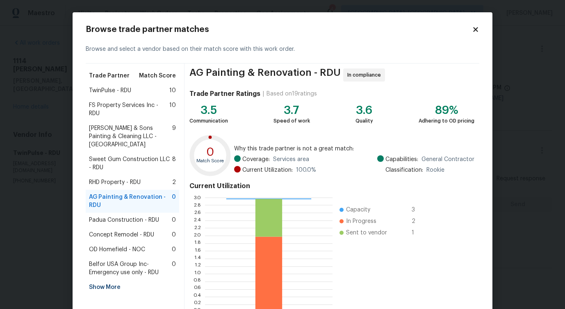
click at [137, 105] on span "FS Property Services Inc - RDU" at bounding box center [129, 109] width 80 height 16
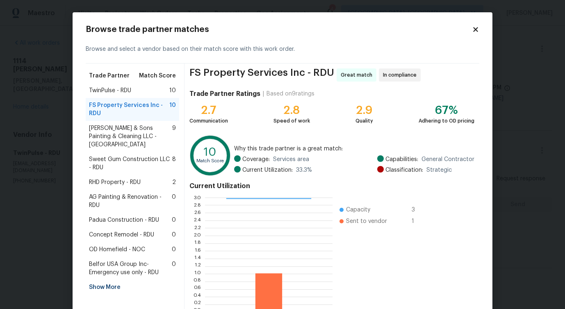
click at [133, 93] on div "TwinPulse - RDU 10" at bounding box center [132, 90] width 87 height 8
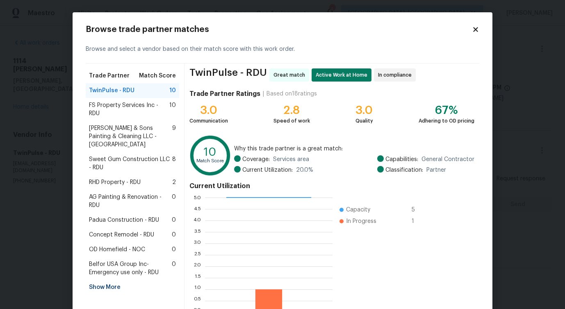
click at [123, 127] on span "[PERSON_NAME] & Sons Painting & Cleaning LLC - [GEOGRAPHIC_DATA]" at bounding box center [130, 136] width 83 height 25
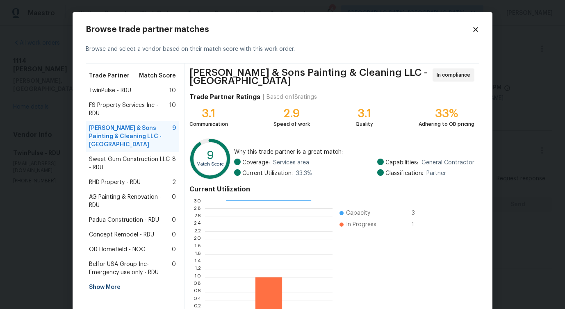
scroll to position [52, 0]
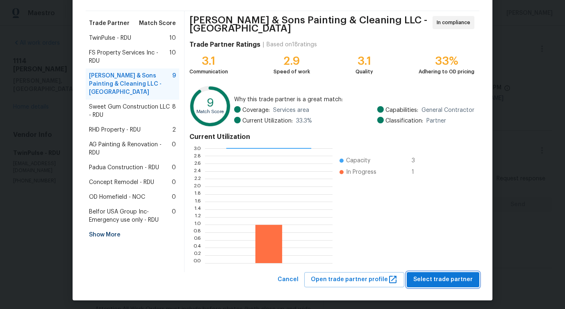
click at [442, 276] on span "Select trade partner" at bounding box center [442, 280] width 59 height 10
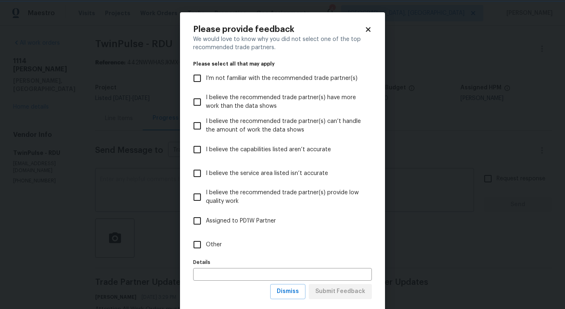
scroll to position [0, 0]
click at [214, 247] on span "Other" at bounding box center [214, 245] width 16 height 9
click at [206, 247] on input "Other" at bounding box center [196, 244] width 17 height 17
checkbox input "true"
click at [339, 291] on span "Submit Feedback" at bounding box center [340, 291] width 50 height 10
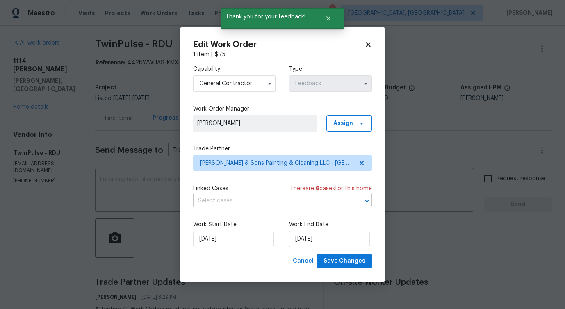
click at [224, 203] on input "text" at bounding box center [271, 201] width 156 height 13
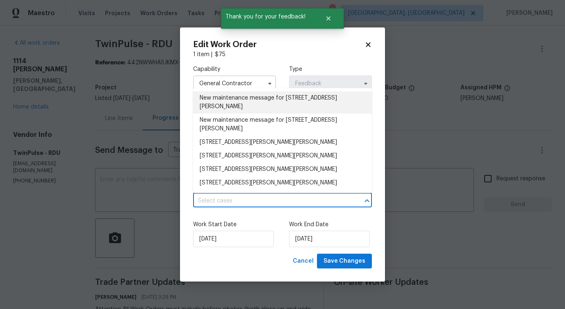
click at [222, 105] on li "New maintenance message for [STREET_ADDRESS][PERSON_NAME]" at bounding box center [282, 102] width 179 height 22
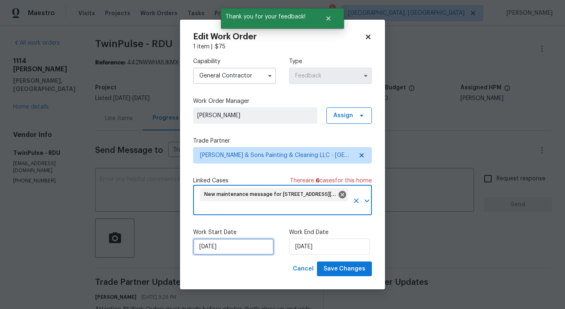
click at [228, 247] on input "[DATE]" at bounding box center [233, 246] width 81 height 16
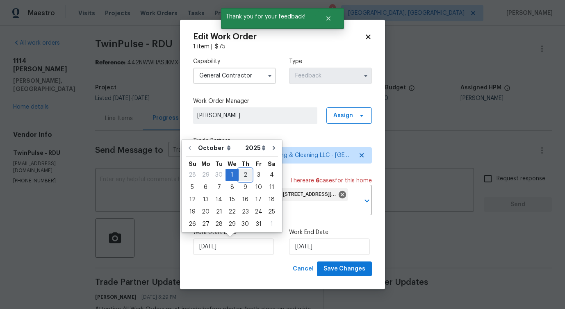
click at [247, 172] on div "2" at bounding box center [244, 174] width 13 height 11
type input "[DATE]"
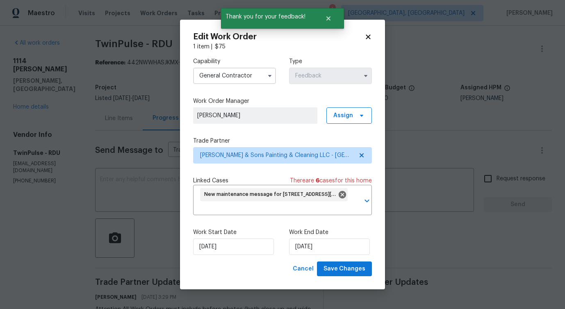
click at [247, 172] on div "Capability General [DEMOGRAPHIC_DATA] Type Feedback Work Order Manager [PERSON_…" at bounding box center [282, 156] width 179 height 211
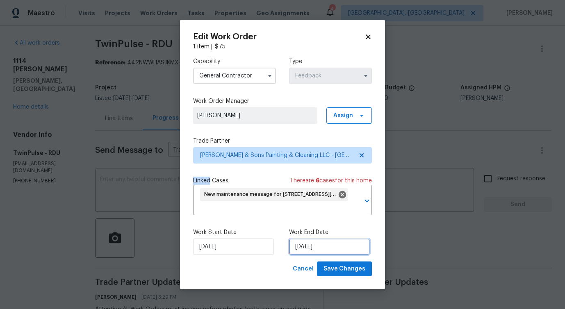
click at [310, 249] on input "[DATE]" at bounding box center [329, 246] width 81 height 16
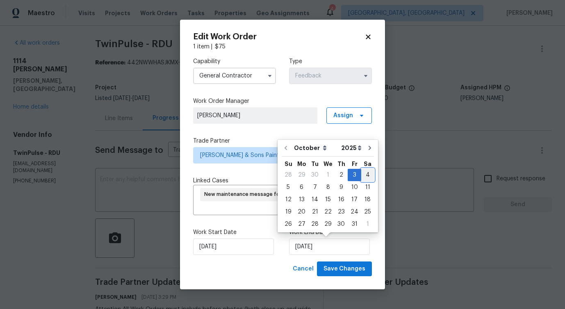
click at [363, 177] on div "4" at bounding box center [367, 174] width 13 height 11
type input "[DATE]"
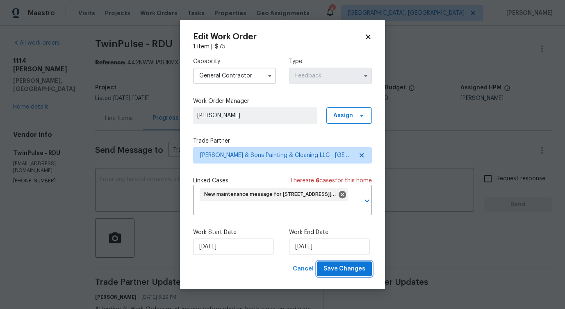
click at [336, 271] on span "Save Changes" at bounding box center [344, 269] width 42 height 10
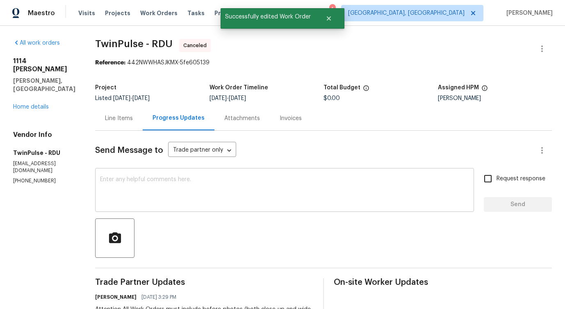
click at [358, 202] on textarea at bounding box center [284, 191] width 369 height 29
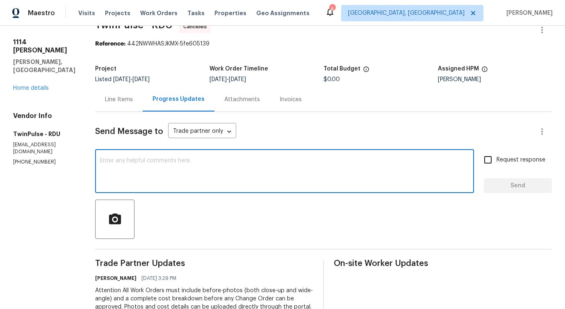
scroll to position [18, 0]
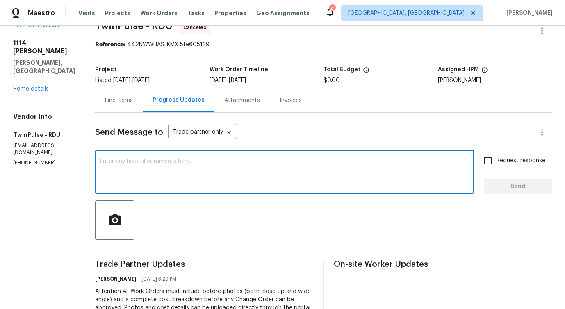
click at [327, 181] on textarea at bounding box center [284, 173] width 369 height 29
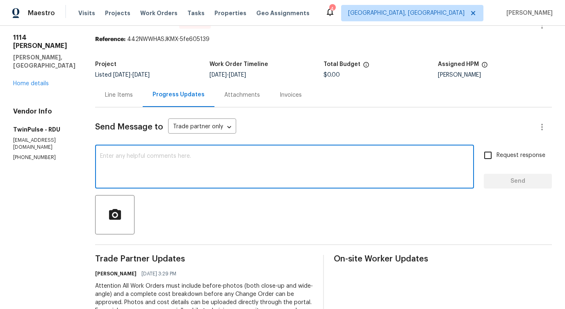
scroll to position [0, 0]
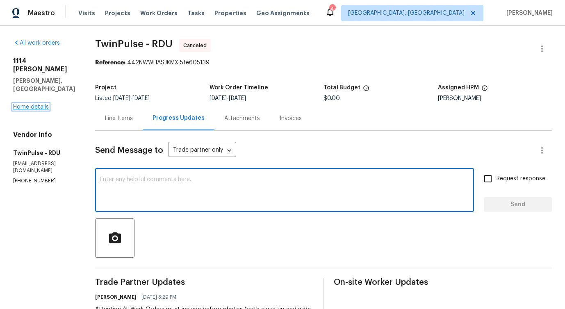
click at [32, 104] on link "Home details" at bounding box center [31, 107] width 36 height 6
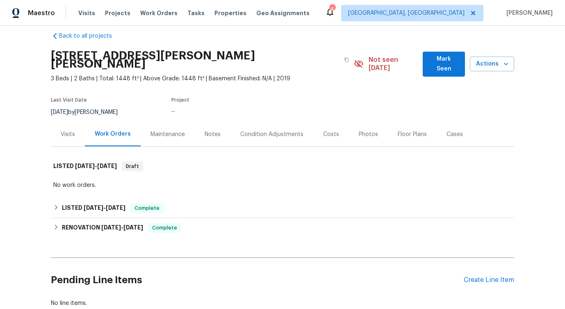
scroll to position [11, 0]
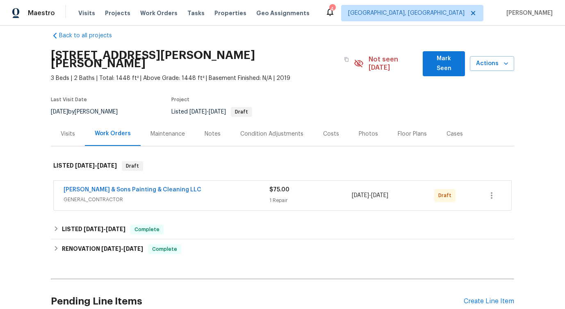
click at [116, 186] on span "[PERSON_NAME] & Sons Painting & Cleaning LLC" at bounding box center [133, 190] width 138 height 8
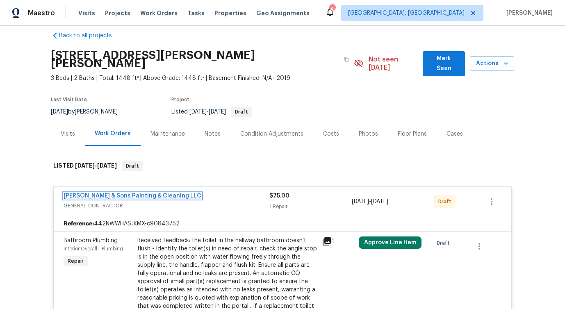
click at [118, 193] on link "[PERSON_NAME] & Sons Painting & Cleaning LLC" at bounding box center [133, 196] width 138 height 6
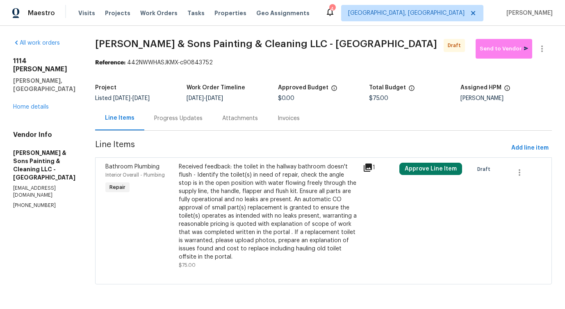
click at [240, 189] on div "Received feedback: the toilet in the hallway bathroom doesn't flush - Identify …" at bounding box center [268, 212] width 179 height 98
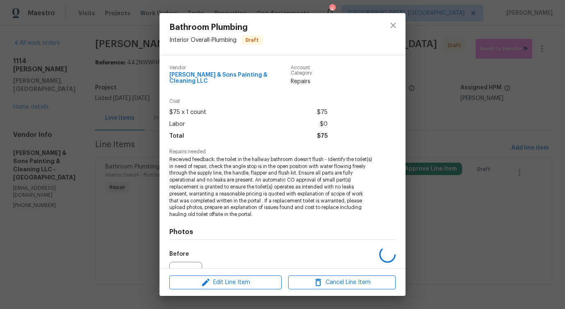
scroll to position [82, 0]
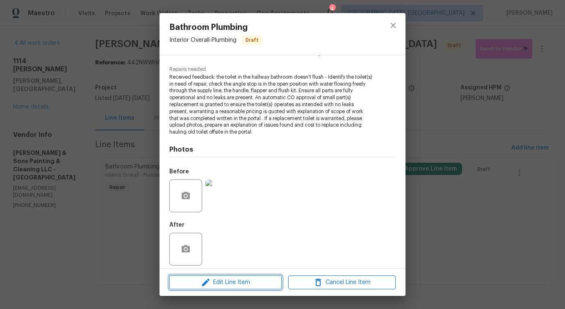
click at [226, 275] on button "Edit Line Item" at bounding box center [225, 282] width 112 height 14
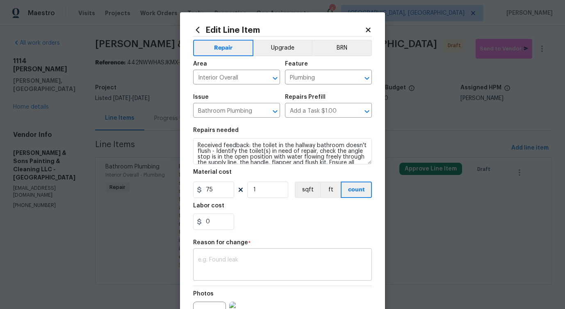
click at [222, 260] on textarea at bounding box center [282, 265] width 169 height 17
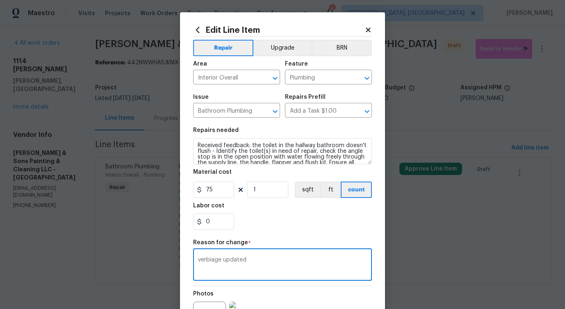
scroll to position [95, 0]
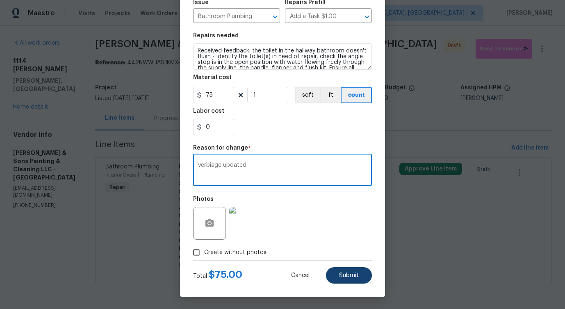
type textarea "verbiage updated"
click at [356, 282] on button "Submit" at bounding box center [349, 275] width 46 height 16
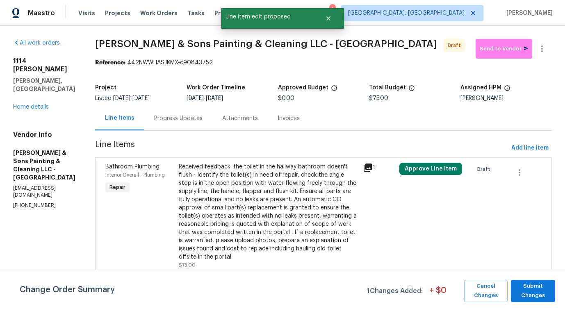
scroll to position [0, 0]
click at [540, 301] on button "Submit Changes" at bounding box center [533, 291] width 44 height 22
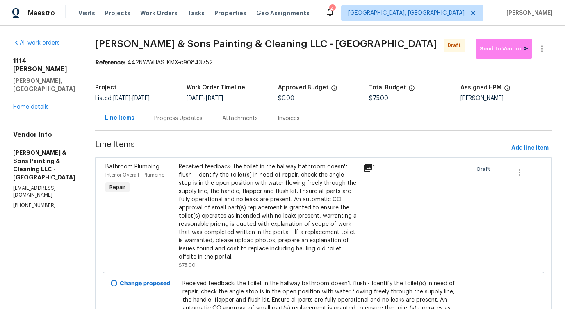
click at [171, 125] on div "Progress Updates" at bounding box center [178, 118] width 68 height 24
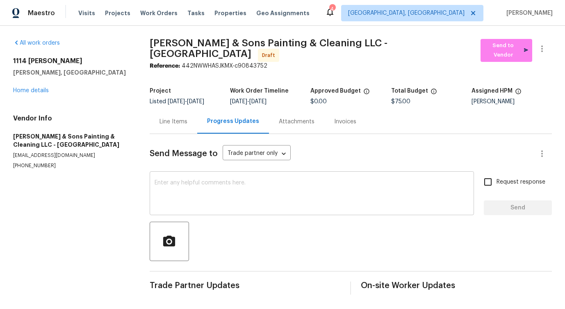
click at [258, 195] on textarea at bounding box center [311, 194] width 314 height 29
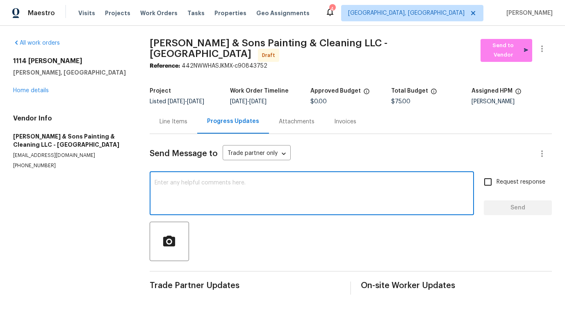
scroll to position [1, 0]
click at [260, 193] on textarea at bounding box center [311, 194] width 314 height 29
paste textarea "Hi this is [PERSON_NAME] with Opendoor. I’m confirming you received the WO for …"
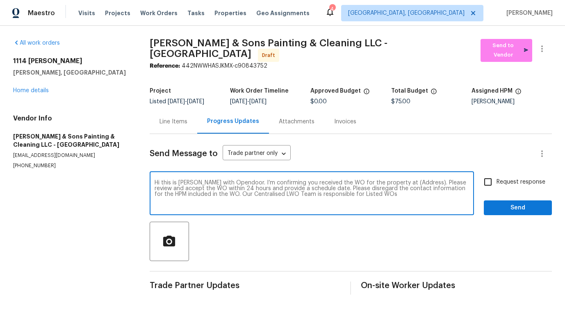
click at [415, 183] on textarea "Hi this is [PERSON_NAME] with Opendoor. I’m confirming you received the WO for …" at bounding box center [311, 194] width 314 height 29
paste textarea "[STREET_ADDRESS][PERSON_NAME][PERSON_NAME]"
type textarea "Hi this is [PERSON_NAME] with Opendoor. I’m confirming you received the WO for …"
click at [501, 186] on span "Request response" at bounding box center [520, 182] width 49 height 9
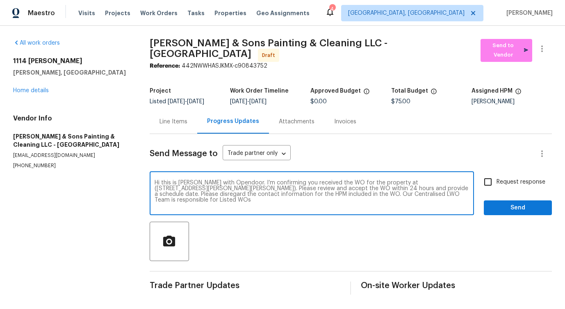
click at [496, 186] on input "Request response" at bounding box center [487, 181] width 17 height 17
checkbox input "true"
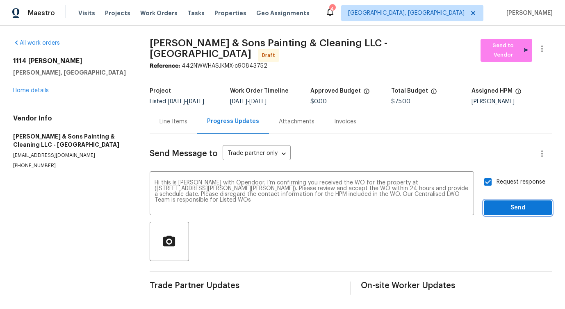
click at [506, 210] on span "Send" at bounding box center [517, 208] width 55 height 10
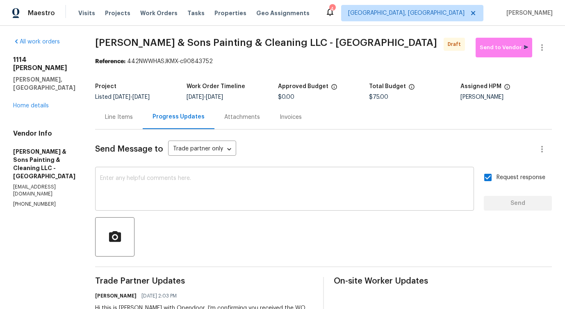
click at [281, 184] on textarea at bounding box center [284, 189] width 369 height 29
paste textarea "Attention All Work Orders must include before-photos (both close-up and wide-an…"
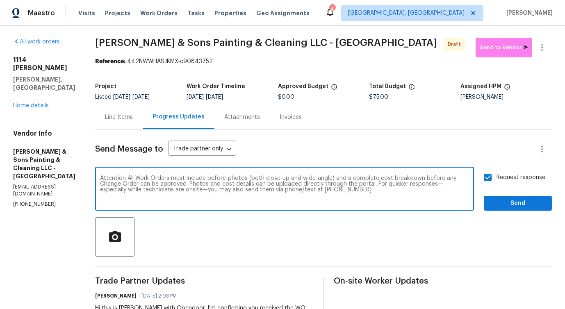
type textarea "Attention All Work Orders must include before-photos (both close-up and wide-an…"
click at [502, 208] on button "Send" at bounding box center [517, 203] width 68 height 15
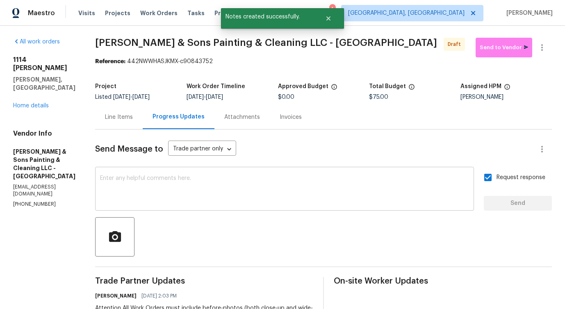
click at [270, 193] on textarea at bounding box center [284, 189] width 369 height 29
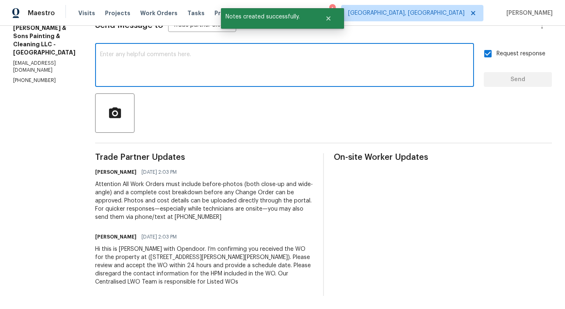
scroll to position [0, 0]
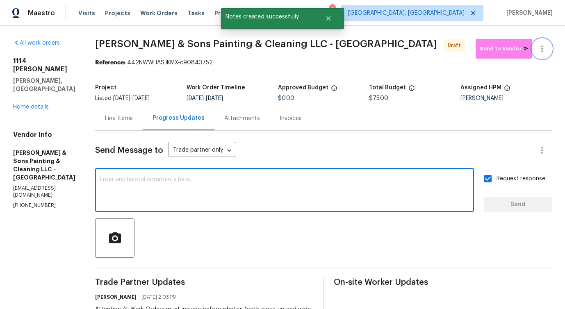
click at [543, 51] on icon "button" at bounding box center [542, 49] width 10 height 10
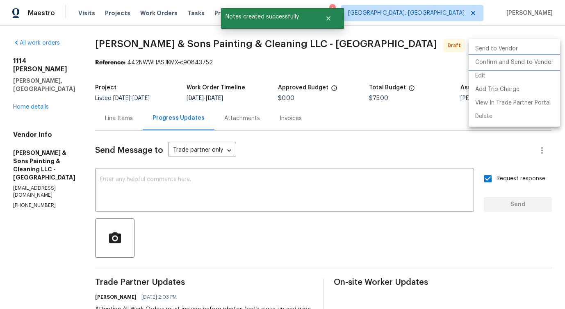
click at [512, 63] on li "Confirm and Send to Vendor" at bounding box center [513, 63] width 91 height 14
click at [321, 89] on div at bounding box center [282, 154] width 565 height 309
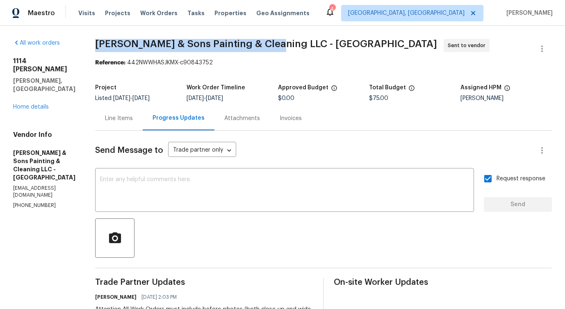
drag, startPoint x: 86, startPoint y: 42, endPoint x: 270, endPoint y: 40, distance: 183.2
click at [270, 40] on div "All work orders [STREET_ADDRESS][PERSON_NAME] Home details Vendor Info [PERSON_…" at bounding box center [282, 230] width 565 height 408
copy span "[PERSON_NAME] & Sons Painting & Cleaning LLC"
click at [86, 57] on div "All work orders [STREET_ADDRESS][PERSON_NAME] Home details Vendor Info [PERSON_…" at bounding box center [282, 230] width 565 height 408
drag, startPoint x: 88, startPoint y: 45, endPoint x: 273, endPoint y: 45, distance: 185.2
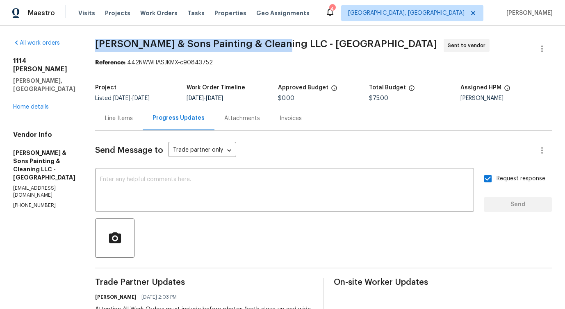
click at [273, 45] on div "All work orders [STREET_ADDRESS][PERSON_NAME] Home details Vendor Info [PERSON_…" at bounding box center [282, 230] width 565 height 408
copy span "[PERSON_NAME] & Sons Painting & Cleaning LLC"
click at [39, 104] on link "Home details" at bounding box center [31, 107] width 36 height 6
